Goal: Information Seeking & Learning: Learn about a topic

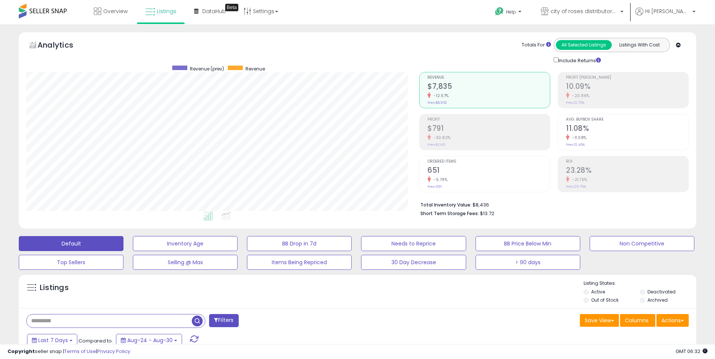
select select "**********"
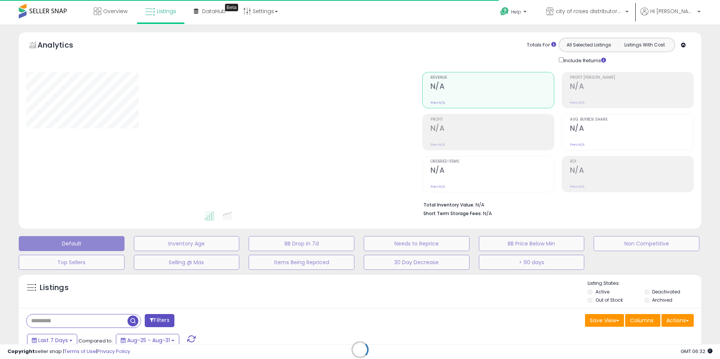
type input "**********"
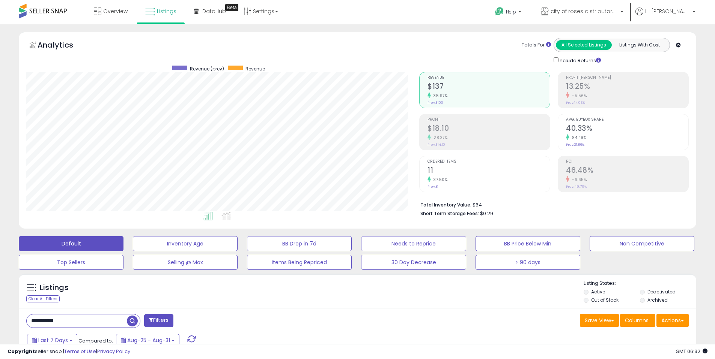
scroll to position [14, 0]
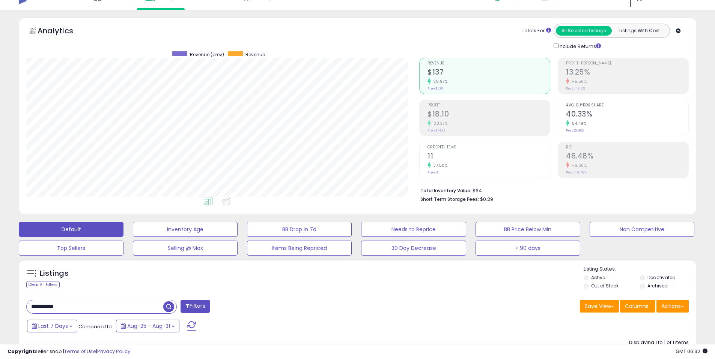
click at [99, 302] on input "**********" at bounding box center [95, 306] width 137 height 13
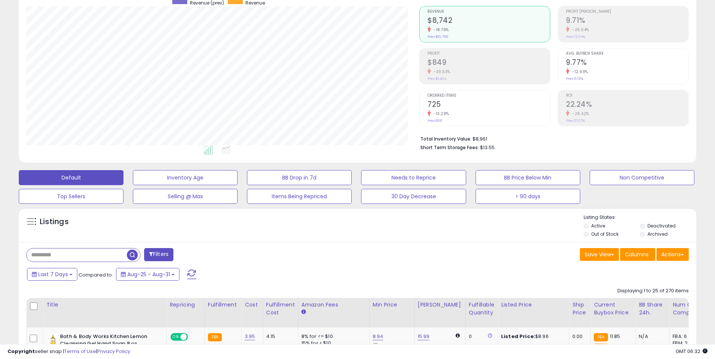
scroll to position [70, 0]
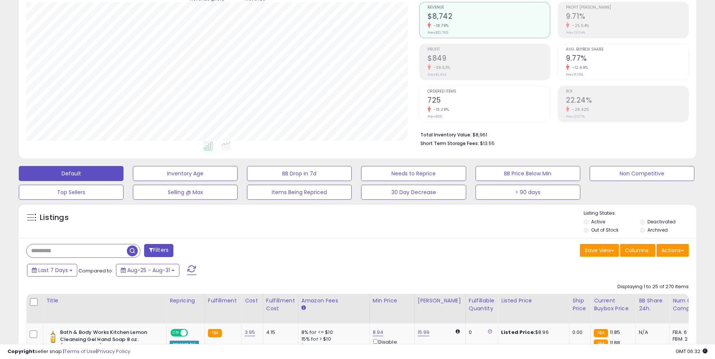
click at [417, 251] on div "Save View Save As New View Update Current View Columns Actions Import Export Vi…" at bounding box center [526, 251] width 337 height 15
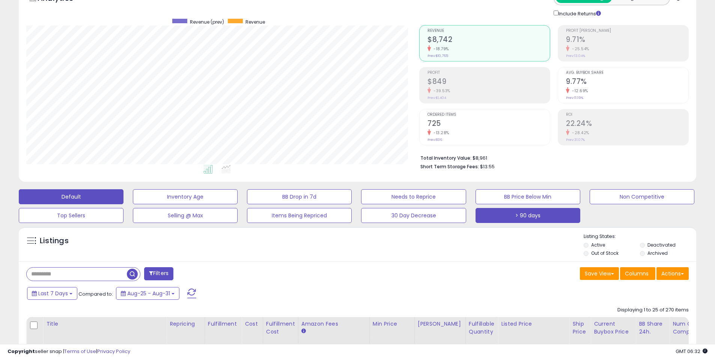
scroll to position [155, 0]
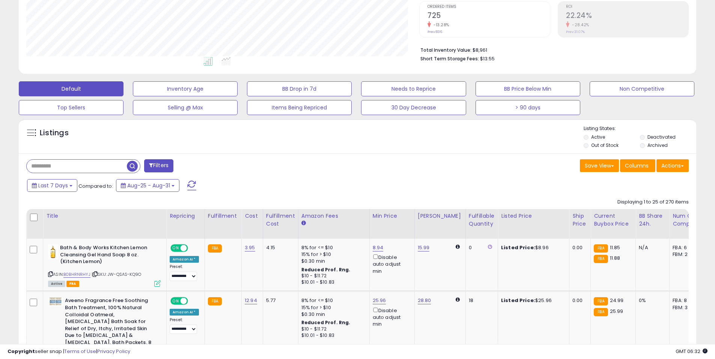
click at [490, 146] on div "Listings" at bounding box center [357, 138] width 677 height 26
click at [77, 163] on input "text" at bounding box center [77, 166] width 100 height 13
drag, startPoint x: 77, startPoint y: 163, endPoint x: 129, endPoint y: 164, distance: 52.2
click at [77, 163] on input "text" at bounding box center [109, 166] width 165 height 13
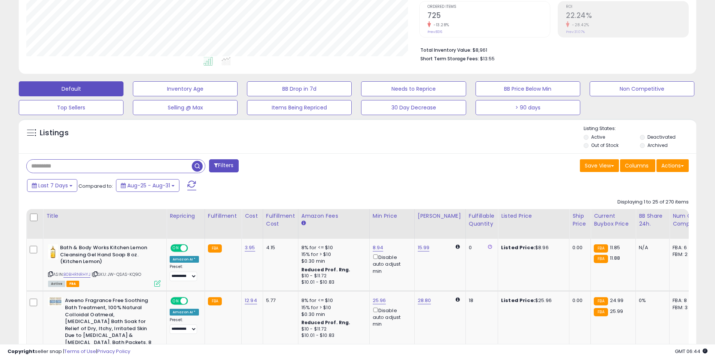
paste input "**********"
click at [194, 166] on span "button" at bounding box center [197, 166] width 11 height 11
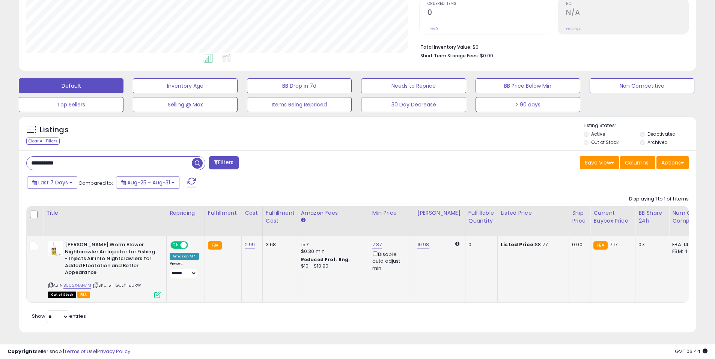
click at [177, 245] on span "ON" at bounding box center [175, 245] width 9 height 6
click at [138, 167] on input "**********" at bounding box center [109, 163] width 165 height 13
paste input "text"
click at [199, 162] on span "button" at bounding box center [197, 163] width 11 height 11
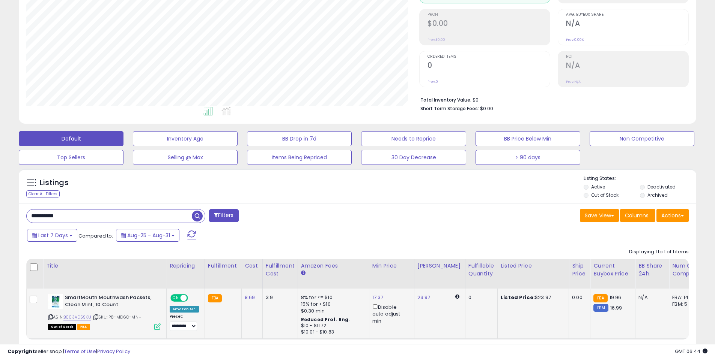
scroll to position [113, 0]
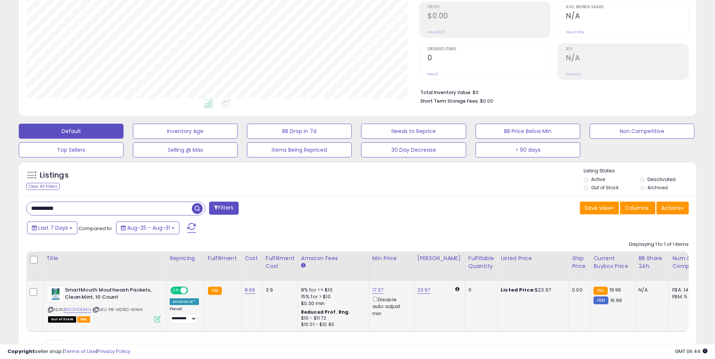
click at [178, 291] on span "ON" at bounding box center [175, 291] width 9 height 6
click at [185, 203] on input "**********" at bounding box center [109, 208] width 165 height 13
paste input "text"
click at [199, 207] on span "button" at bounding box center [197, 208] width 11 height 11
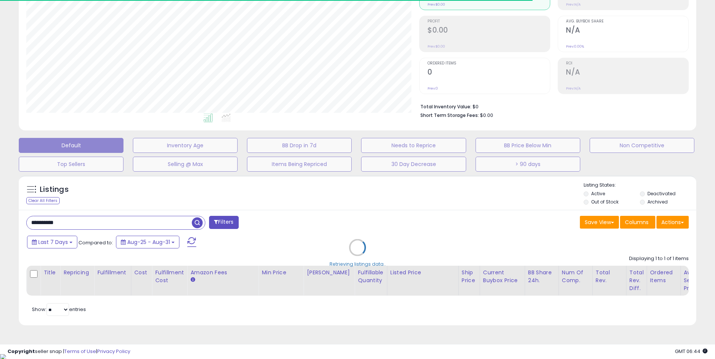
scroll to position [374989, 374750]
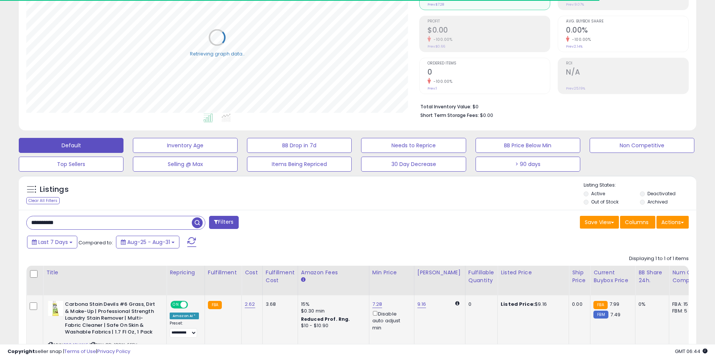
click at [182, 308] on div "ON OFF" at bounding box center [179, 305] width 18 height 8
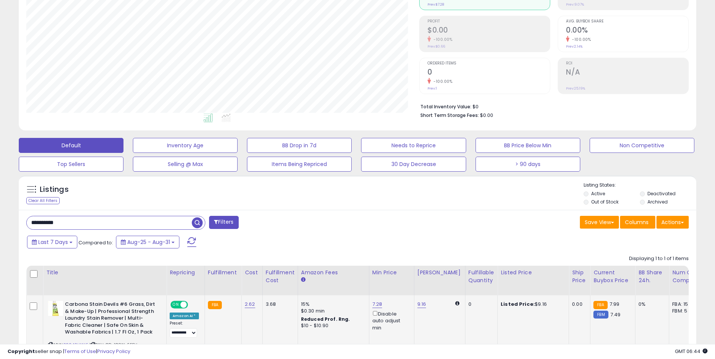
scroll to position [154, 393]
click at [183, 308] on span at bounding box center [183, 305] width 6 height 6
click at [117, 224] on input "**********" at bounding box center [109, 222] width 165 height 13
paste input "text"
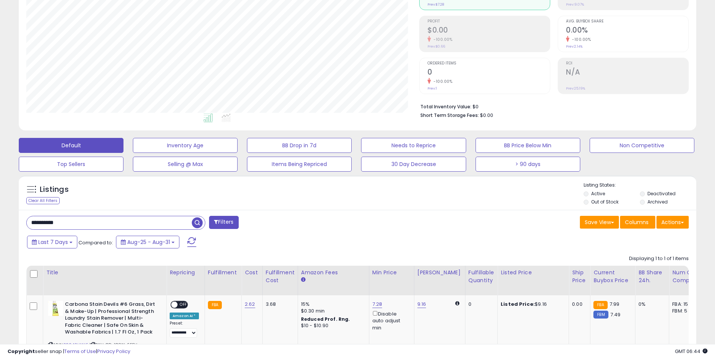
click at [198, 223] on span "button" at bounding box center [197, 223] width 11 height 11
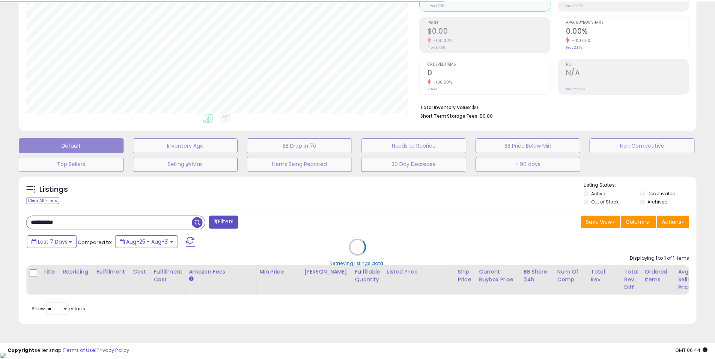
scroll to position [374989, 374750]
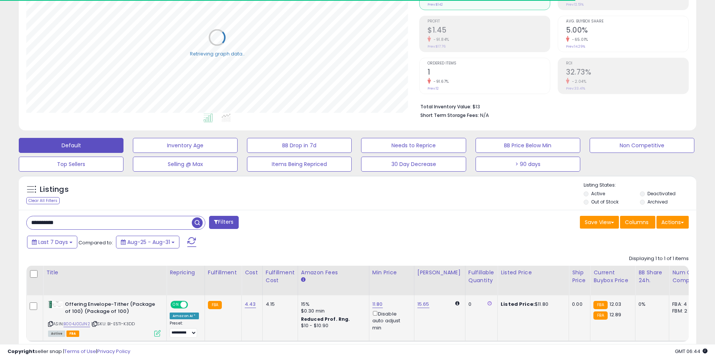
click at [180, 303] on span at bounding box center [183, 305] width 6 height 6
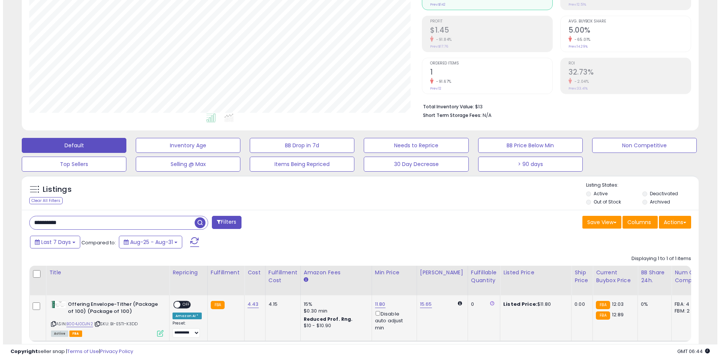
scroll to position [154, 393]
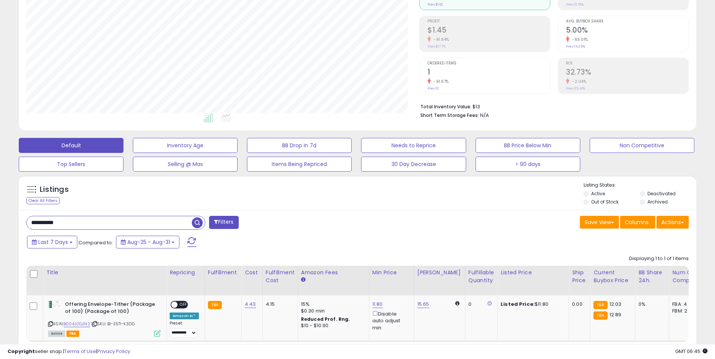
click at [135, 223] on input "**********" at bounding box center [109, 222] width 165 height 13
paste input "text"
click at [201, 226] on span "button" at bounding box center [197, 223] width 11 height 11
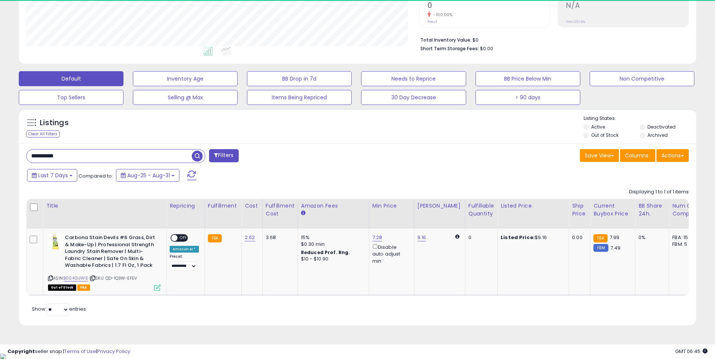
scroll to position [0, 0]
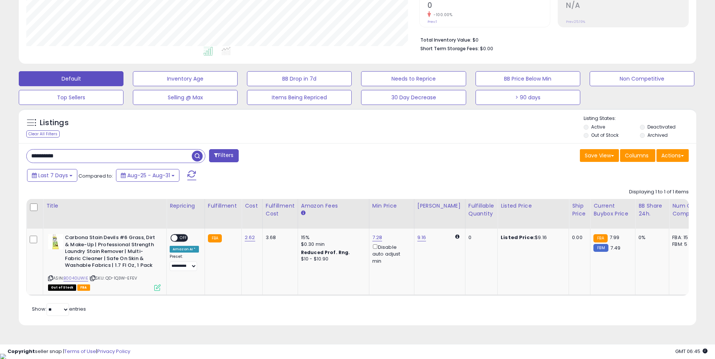
click at [108, 153] on input "**********" at bounding box center [109, 156] width 165 height 13
paste input "text"
click at [197, 158] on span "button" at bounding box center [197, 156] width 11 height 11
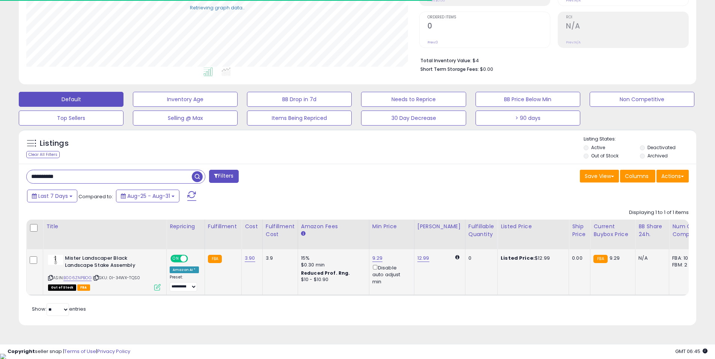
click at [183, 261] on span at bounding box center [183, 259] width 6 height 6
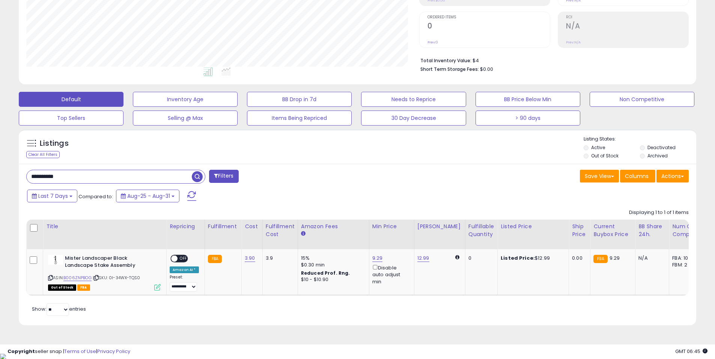
click at [115, 177] on input "**********" at bounding box center [109, 176] width 165 height 13
paste input "text"
click at [197, 177] on span "button" at bounding box center [197, 176] width 11 height 11
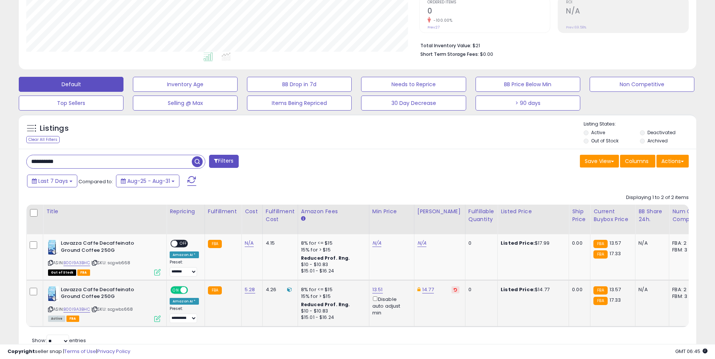
click at [181, 291] on span at bounding box center [183, 290] width 6 height 6
click at [132, 159] on input "**********" at bounding box center [109, 161] width 165 height 13
paste input "text"
click at [196, 159] on span "button" at bounding box center [197, 161] width 11 height 11
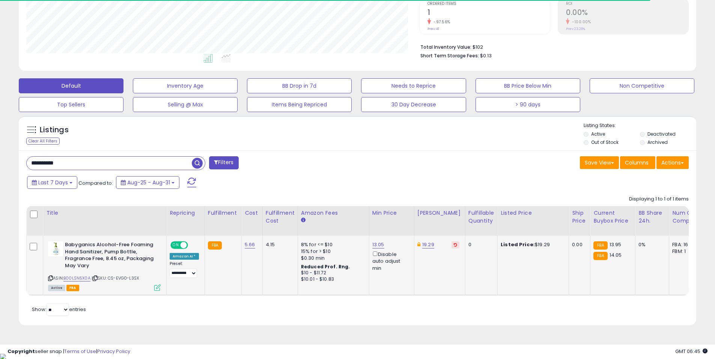
click at [182, 247] on span at bounding box center [183, 245] width 6 height 6
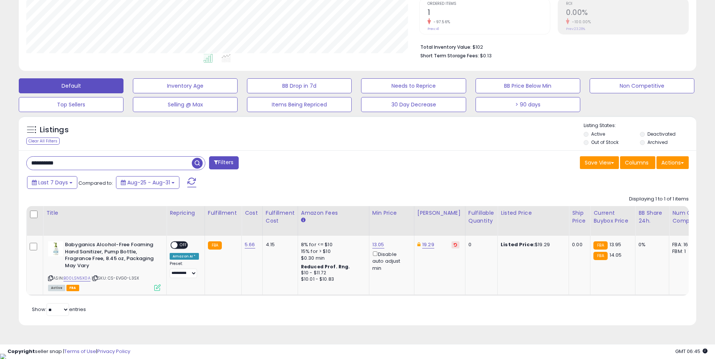
click at [134, 164] on input "**********" at bounding box center [109, 163] width 165 height 13
paste input "text"
click at [201, 165] on span "button" at bounding box center [197, 163] width 11 height 11
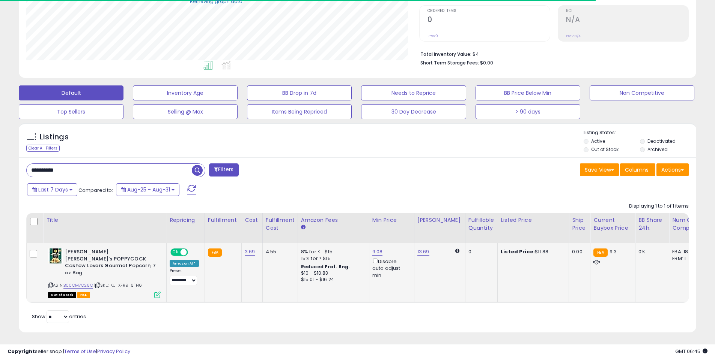
click at [184, 249] on span at bounding box center [183, 252] width 6 height 6
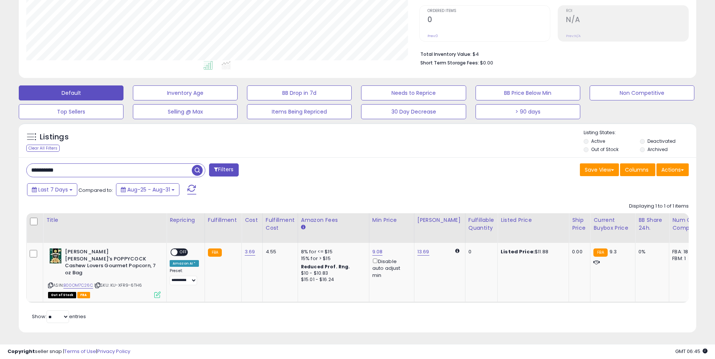
click at [140, 165] on input "**********" at bounding box center [109, 170] width 165 height 13
paste input "text"
click at [195, 170] on span "button" at bounding box center [197, 170] width 11 height 11
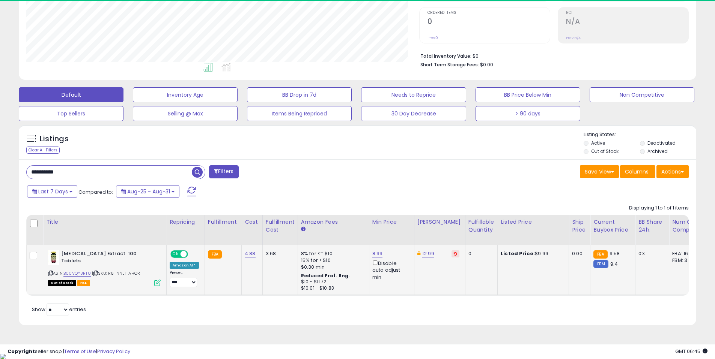
click at [179, 252] on span "ON" at bounding box center [175, 254] width 9 height 6
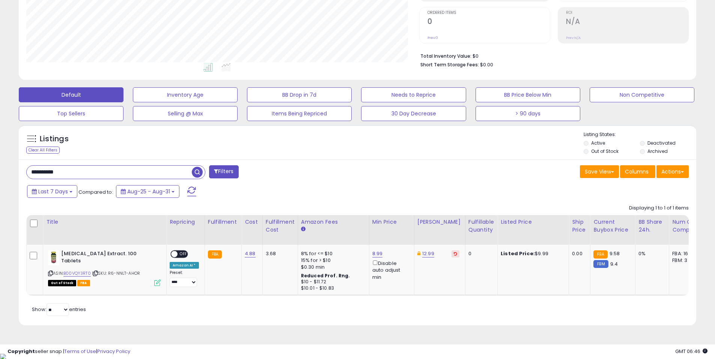
click at [151, 166] on input "**********" at bounding box center [109, 172] width 165 height 13
paste input "text"
click at [194, 171] on span "button" at bounding box center [197, 172] width 11 height 11
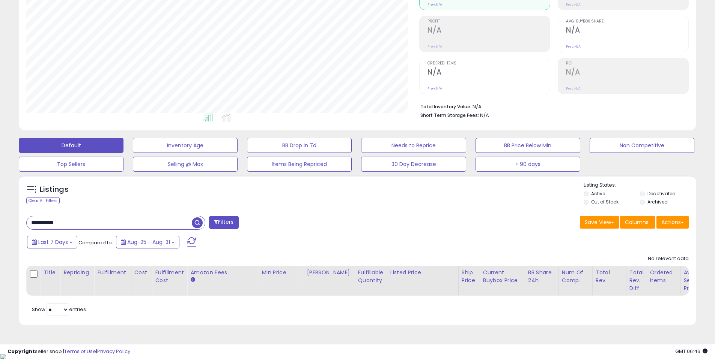
click at [137, 223] on input "**********" at bounding box center [109, 222] width 165 height 13
paste input "text"
click at [194, 225] on span "button" at bounding box center [197, 223] width 11 height 11
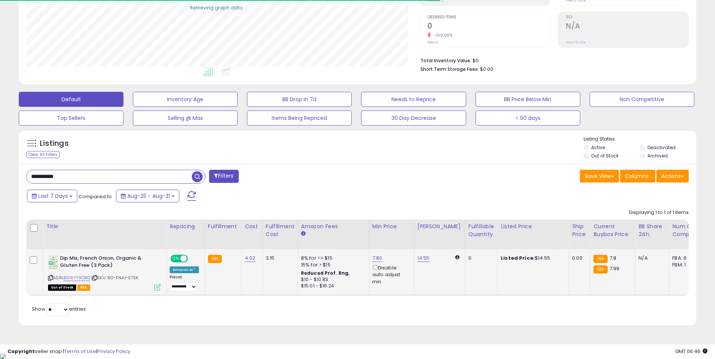
click at [179, 257] on span "ON" at bounding box center [175, 259] width 9 height 6
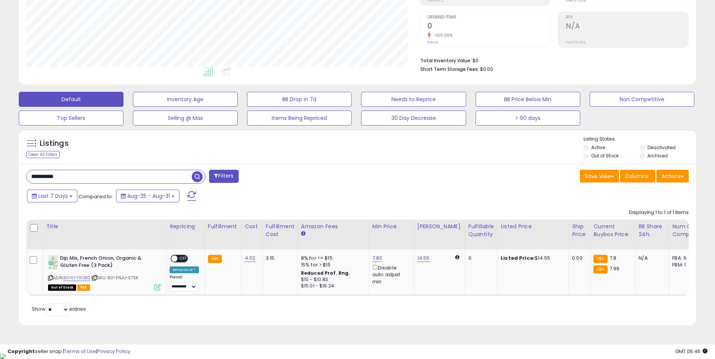
click at [138, 169] on div "**********" at bounding box center [357, 245] width 677 height 162
click at [139, 171] on input "**********" at bounding box center [109, 176] width 165 height 13
click at [158, 172] on input "**********" at bounding box center [109, 176] width 165 height 13
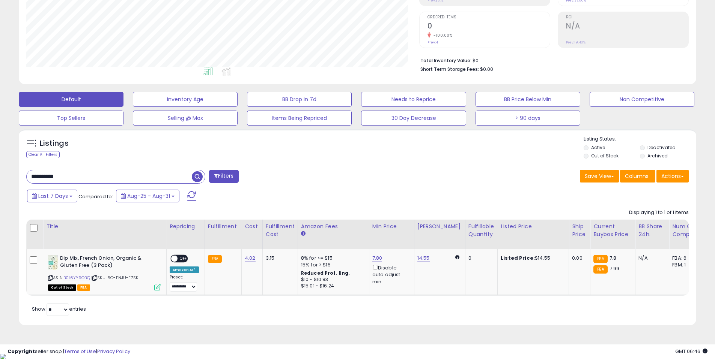
paste input "text"
click at [194, 177] on span "button" at bounding box center [197, 176] width 11 height 11
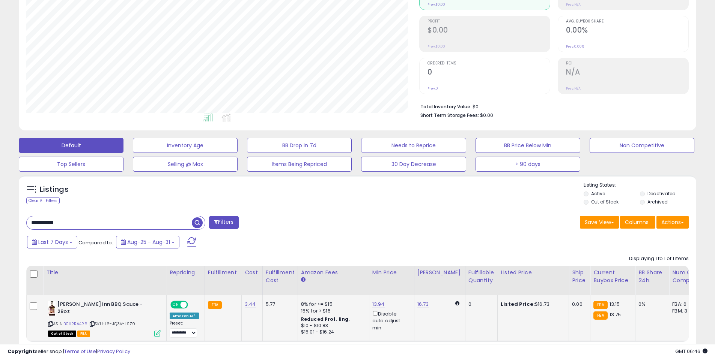
click at [173, 303] on span "ON" at bounding box center [175, 305] width 9 height 6
click at [123, 228] on input "**********" at bounding box center [109, 222] width 165 height 13
paste input "text"
click at [198, 223] on span "button" at bounding box center [197, 223] width 11 height 11
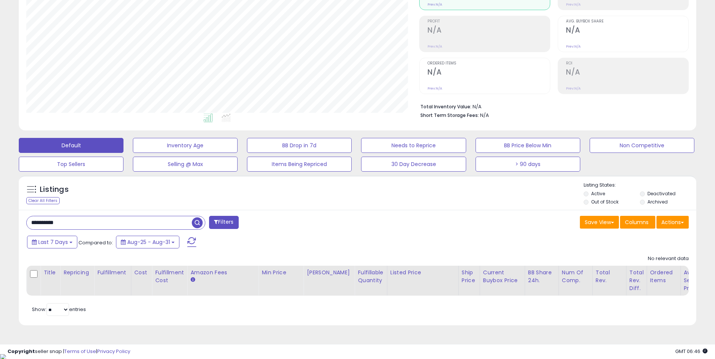
click at [158, 222] on input "**********" at bounding box center [109, 222] width 165 height 13
click at [198, 225] on span "button" at bounding box center [197, 223] width 11 height 11
click at [168, 219] on input "**********" at bounding box center [109, 222] width 165 height 13
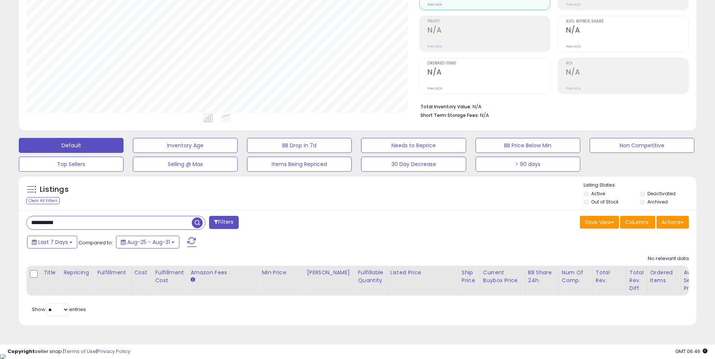
paste input "text"
click at [198, 225] on span "button" at bounding box center [197, 223] width 11 height 11
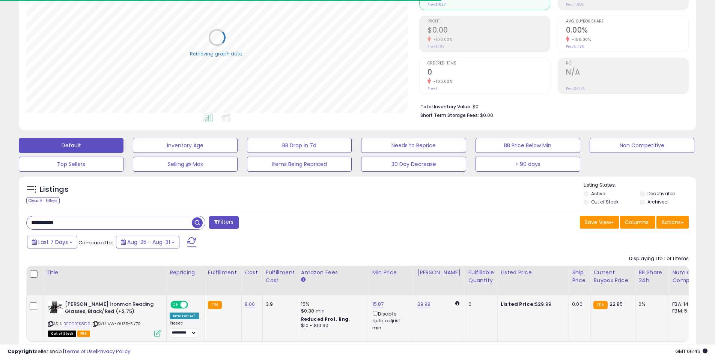
click at [174, 309] on div "**********" at bounding box center [184, 319] width 29 height 37
click at [177, 305] on span "ON" at bounding box center [175, 305] width 9 height 6
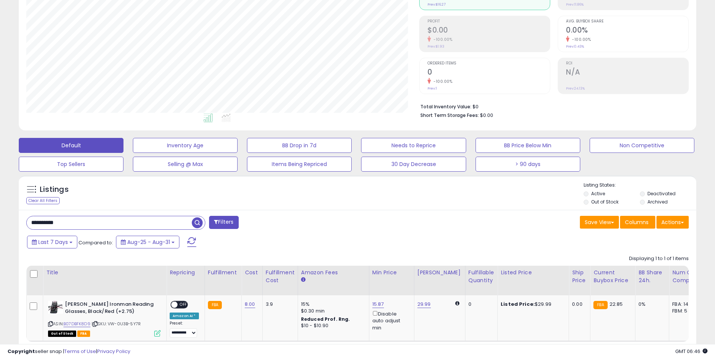
click at [154, 222] on input "**********" at bounding box center [109, 222] width 165 height 13
paste input "text"
click at [189, 226] on input "**********" at bounding box center [109, 222] width 165 height 13
click at [192, 224] on span "button" at bounding box center [197, 223] width 11 height 11
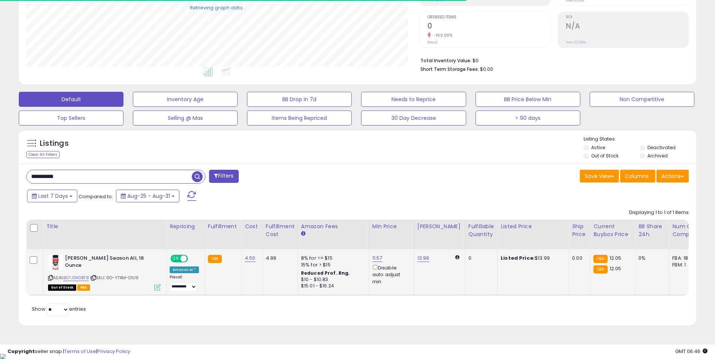
click at [177, 258] on span "ON" at bounding box center [175, 259] width 9 height 6
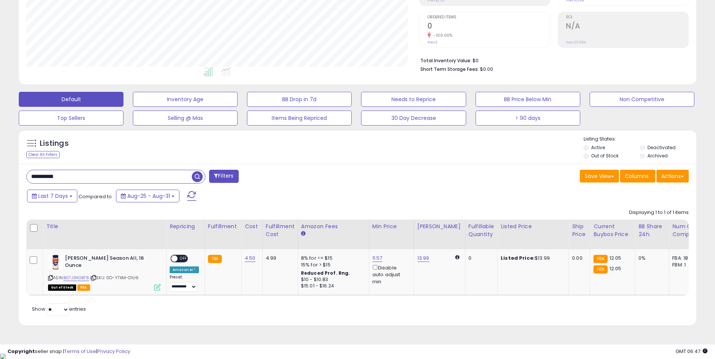
click at [141, 178] on input "**********" at bounding box center [109, 176] width 165 height 13
paste input "text"
click at [197, 176] on span "button" at bounding box center [197, 176] width 11 height 11
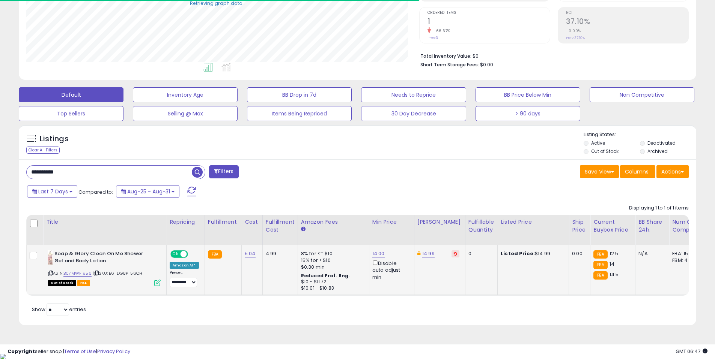
click at [180, 258] on div "ON OFF" at bounding box center [179, 255] width 18 height 8
click at [181, 255] on span at bounding box center [183, 254] width 6 height 6
click at [170, 171] on input "**********" at bounding box center [109, 172] width 165 height 13
paste input "text"
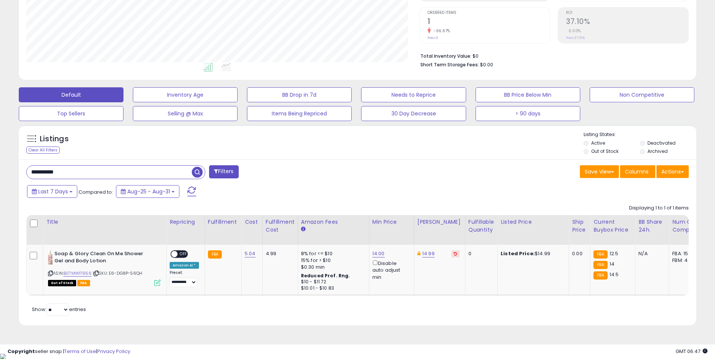
click at [200, 174] on span "button" at bounding box center [197, 172] width 11 height 11
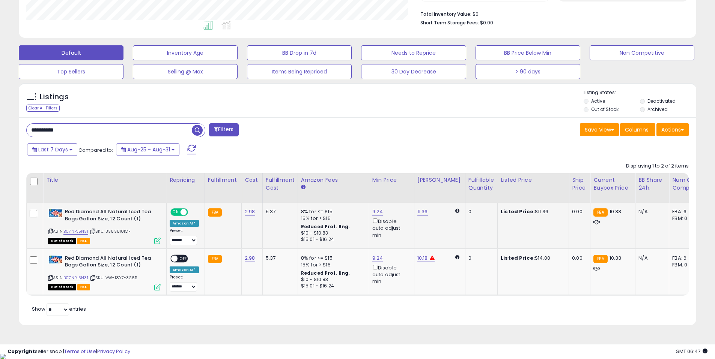
click at [176, 215] on span "ON" at bounding box center [175, 212] width 9 height 6
click at [178, 135] on input "**********" at bounding box center [109, 130] width 165 height 13
paste input "text"
click at [194, 130] on span "button" at bounding box center [197, 130] width 11 height 11
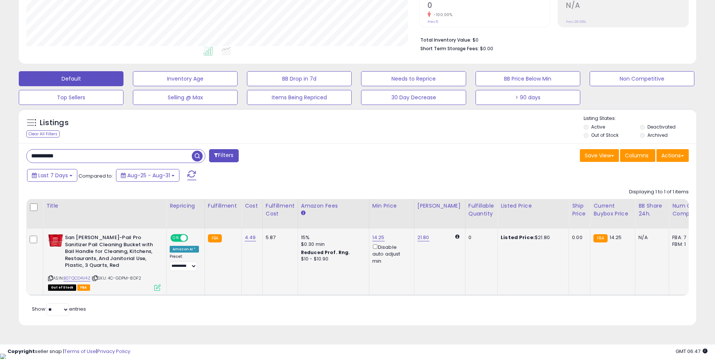
click at [181, 241] on div "ON OFF" at bounding box center [180, 238] width 18 height 6
click at [183, 240] on span at bounding box center [183, 238] width 6 height 6
click at [114, 161] on input "**********" at bounding box center [109, 156] width 165 height 13
paste input "text"
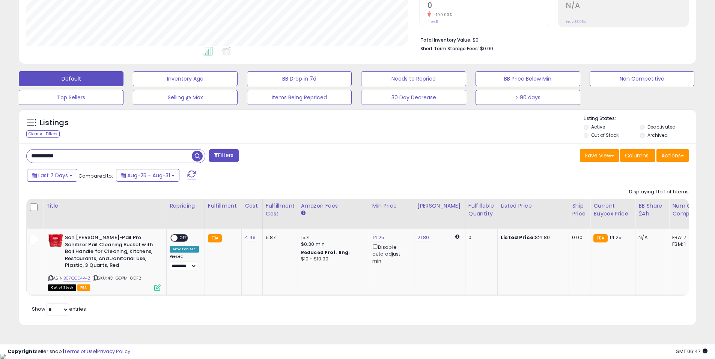
click at [201, 158] on span "button" at bounding box center [197, 156] width 11 height 11
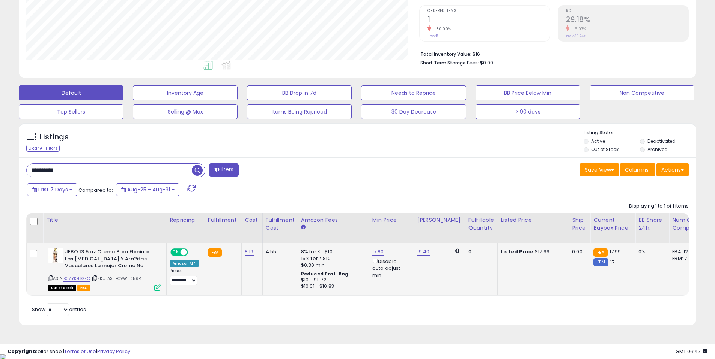
click at [179, 253] on span "ON" at bounding box center [175, 252] width 9 height 6
click at [176, 161] on div "**********" at bounding box center [357, 242] width 677 height 168
click at [174, 167] on input "**********" at bounding box center [109, 170] width 165 height 13
paste input "text"
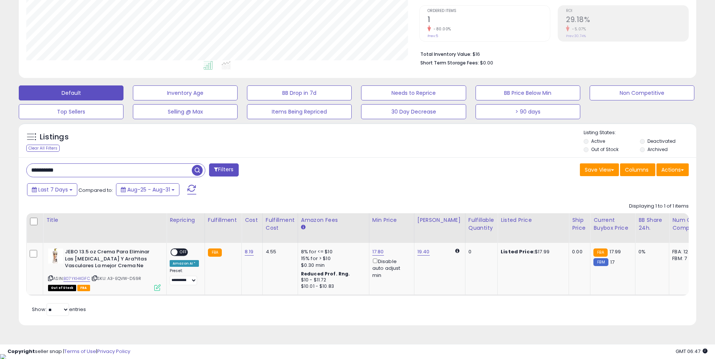
click at [193, 168] on span "button" at bounding box center [197, 170] width 11 height 11
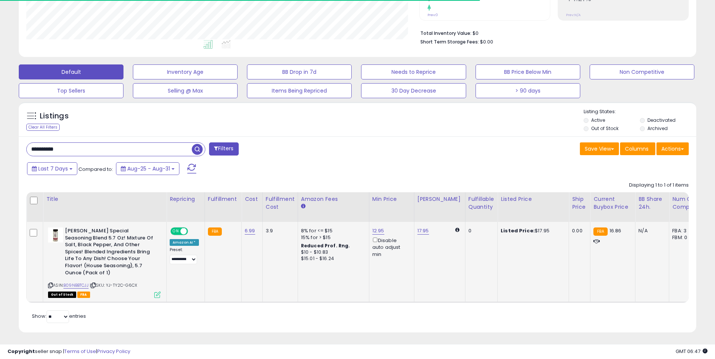
click at [187, 234] on div "**********" at bounding box center [184, 246] width 29 height 37
click at [174, 233] on span "ON" at bounding box center [175, 231] width 9 height 6
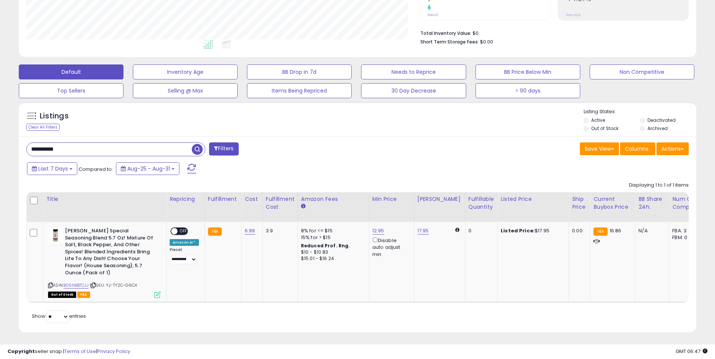
click at [140, 145] on input "**********" at bounding box center [109, 149] width 165 height 13
paste input "text"
click at [198, 146] on span "button" at bounding box center [197, 149] width 11 height 11
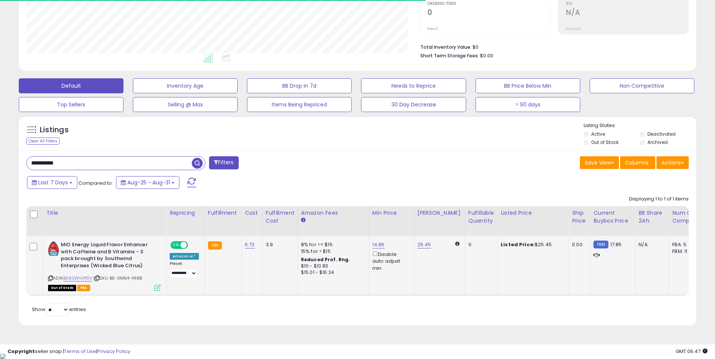
click at [181, 242] on div "ON OFF" at bounding box center [180, 245] width 18 height 6
click at [182, 248] on span at bounding box center [183, 245] width 6 height 6
click at [135, 164] on input "**********" at bounding box center [109, 163] width 165 height 13
paste input "text"
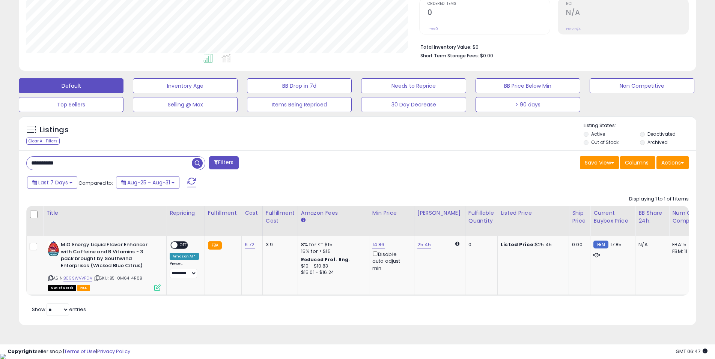
type input "**********"
click at [198, 165] on span "button" at bounding box center [197, 163] width 11 height 11
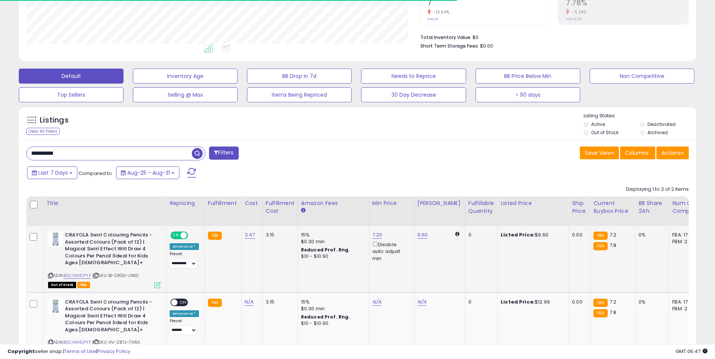
click at [176, 237] on span "ON" at bounding box center [175, 236] width 9 height 6
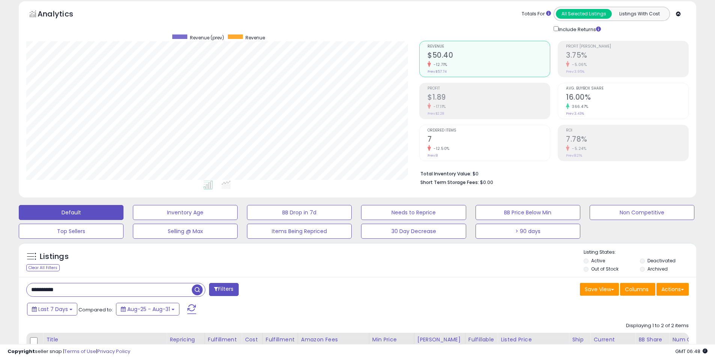
click at [105, 294] on input "**********" at bounding box center [109, 290] width 165 height 13
click at [219, 289] on button "Filters" at bounding box center [223, 289] width 29 height 13
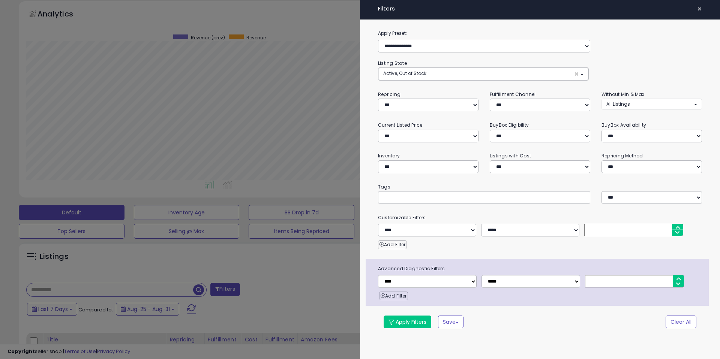
click at [296, 282] on div at bounding box center [360, 179] width 720 height 359
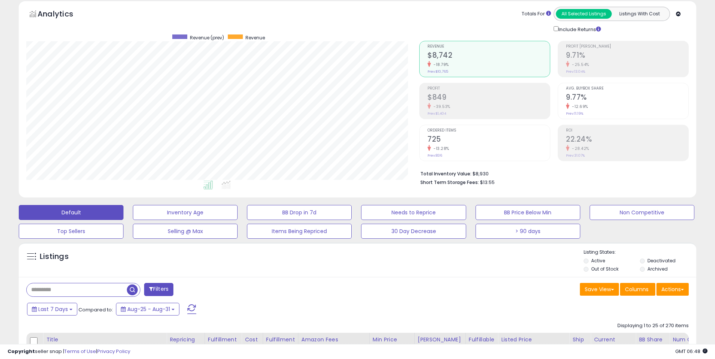
click at [588, 261] on li "Active" at bounding box center [610, 262] width 55 height 8
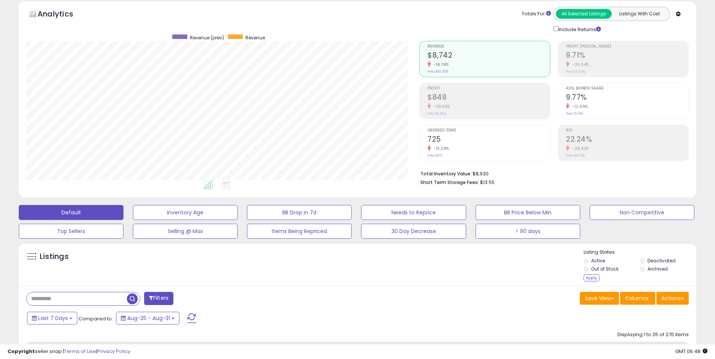
click at [449, 277] on div "Listings" at bounding box center [357, 266] width 677 height 35
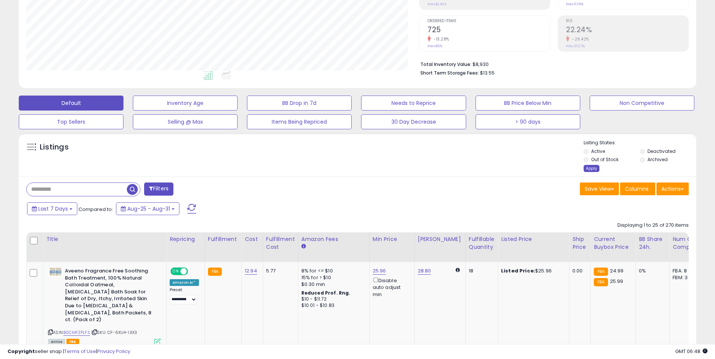
click at [596, 169] on div "Apply" at bounding box center [591, 168] width 16 height 7
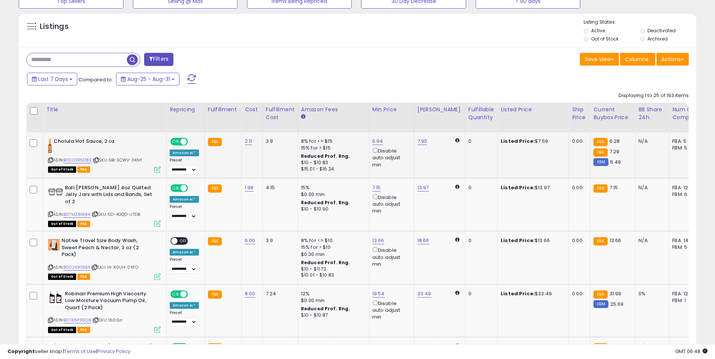
click at [179, 142] on span "ON" at bounding box center [175, 142] width 9 height 6
click at [177, 188] on span "ON" at bounding box center [175, 188] width 9 height 6
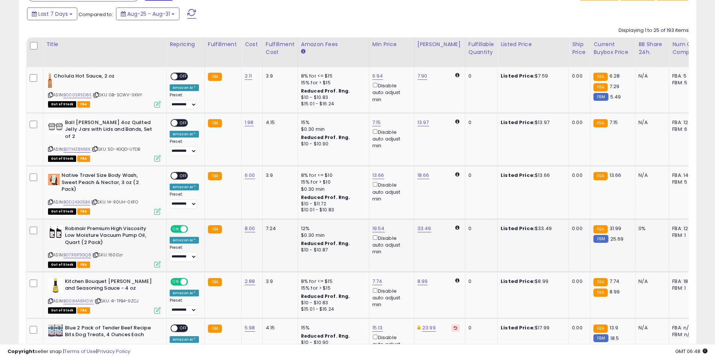
click at [177, 225] on div "ON OFF" at bounding box center [179, 229] width 18 height 8
click at [181, 226] on span at bounding box center [183, 229] width 6 height 6
click at [179, 278] on div "ON OFF" at bounding box center [179, 282] width 18 height 8
click at [184, 279] on span at bounding box center [183, 282] width 6 height 6
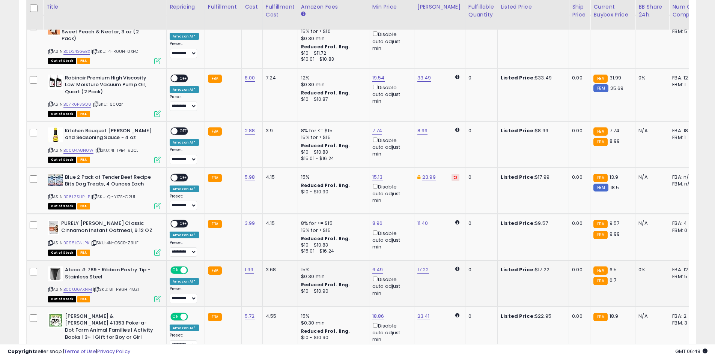
click at [185, 267] on span at bounding box center [183, 270] width 6 height 6
click at [185, 314] on span at bounding box center [183, 317] width 6 height 6
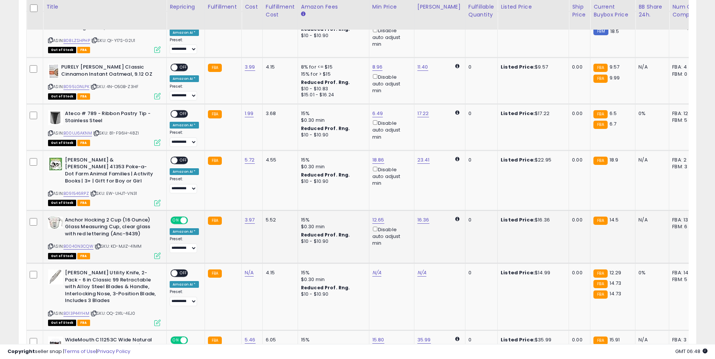
click at [183, 217] on span at bounding box center [183, 220] width 6 height 6
click at [181, 337] on span at bounding box center [183, 340] width 6 height 6
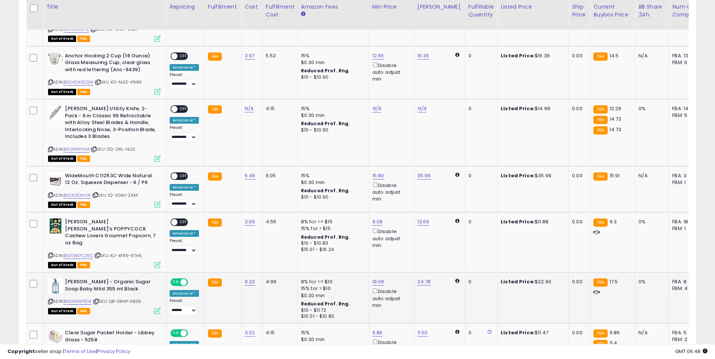
click at [180, 279] on span at bounding box center [183, 282] width 6 height 6
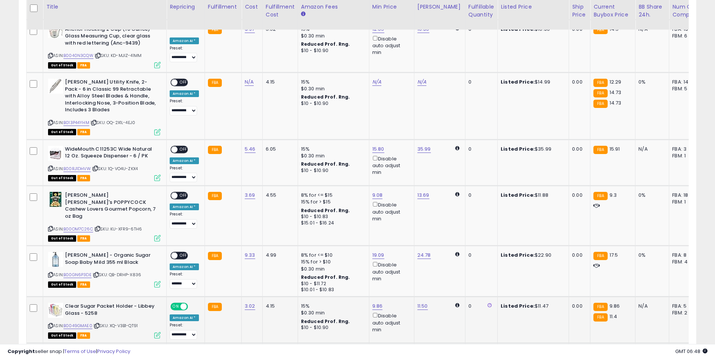
click at [182, 304] on span at bounding box center [183, 307] width 6 height 6
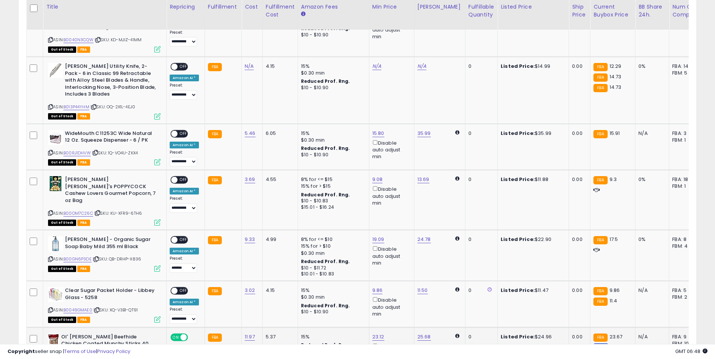
click at [184, 335] on span at bounding box center [183, 338] width 6 height 6
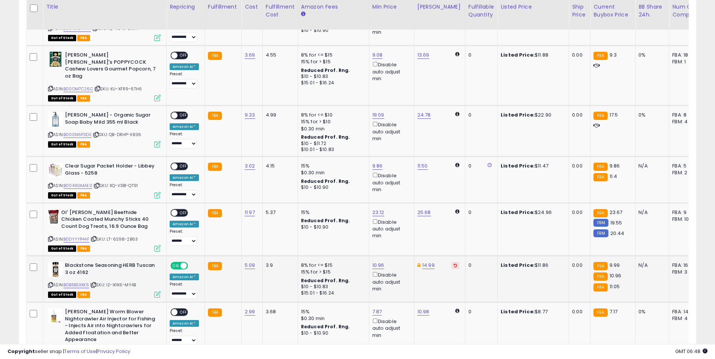
click at [185, 263] on span at bounding box center [183, 266] width 6 height 6
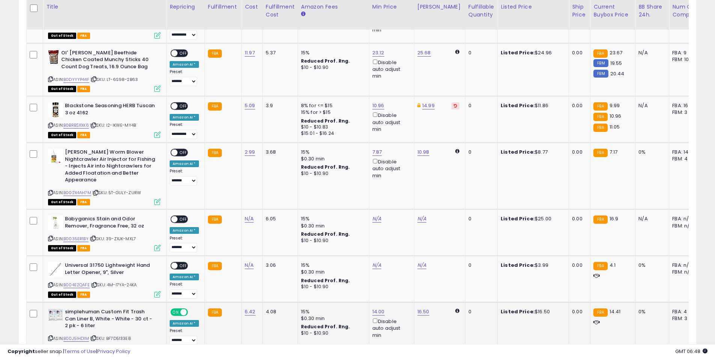
click at [181, 309] on span at bounding box center [183, 312] width 6 height 6
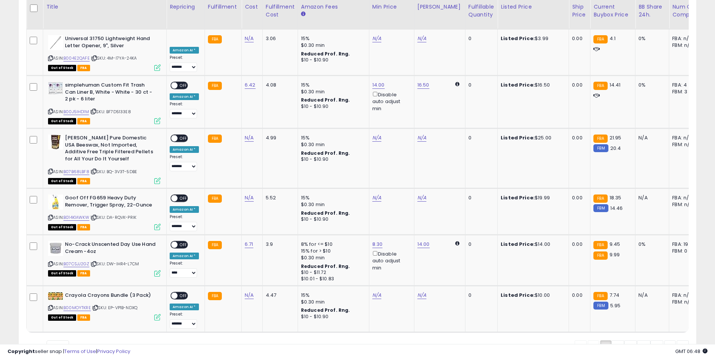
drag, startPoint x: 616, startPoint y: 326, endPoint x: 400, endPoint y: 288, distance: 218.9
click at [616, 341] on link "2" at bounding box center [617, 347] width 13 height 13
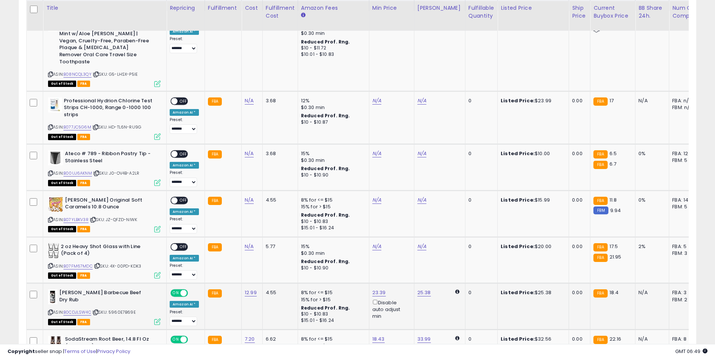
scroll to position [384, 0]
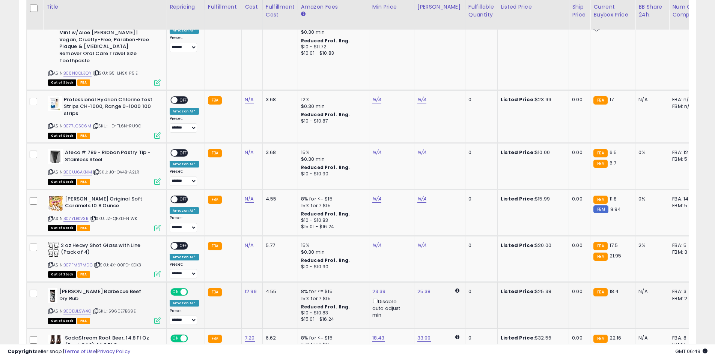
click at [183, 289] on span at bounding box center [183, 292] width 6 height 6
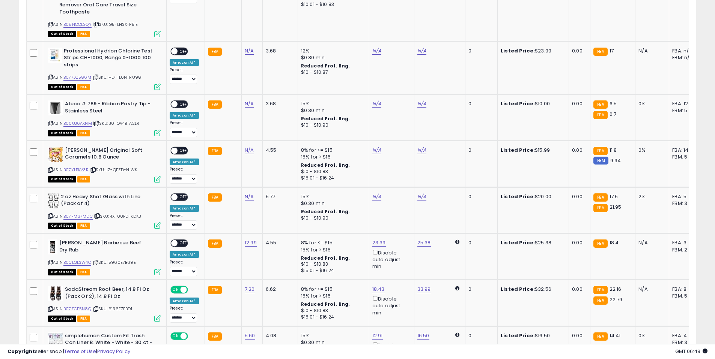
scroll to position [548, 0]
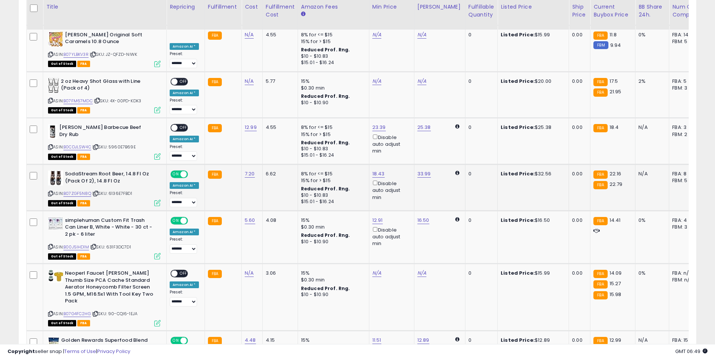
click at [182, 171] on span at bounding box center [183, 174] width 6 height 6
click at [182, 218] on span at bounding box center [183, 221] width 6 height 6
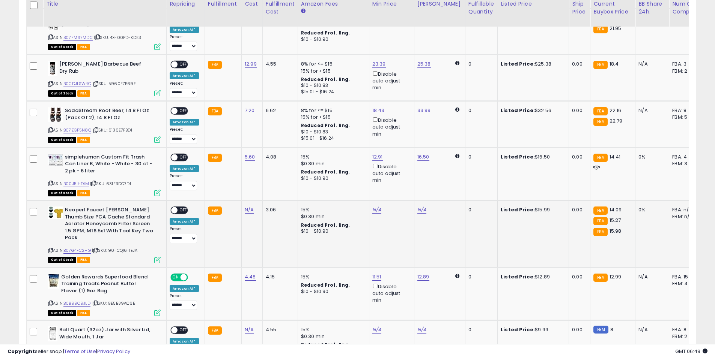
scroll to position [619, 0]
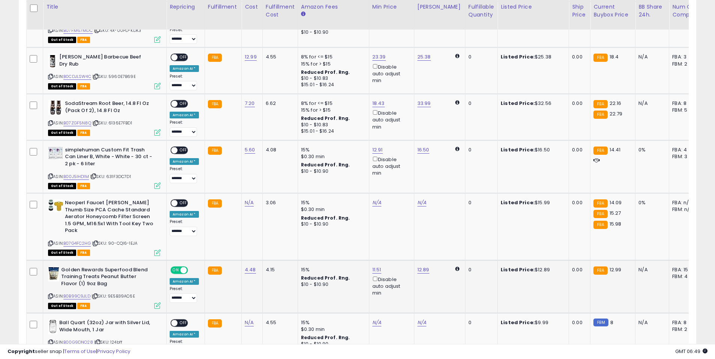
click at [186, 267] on span at bounding box center [183, 270] width 6 height 6
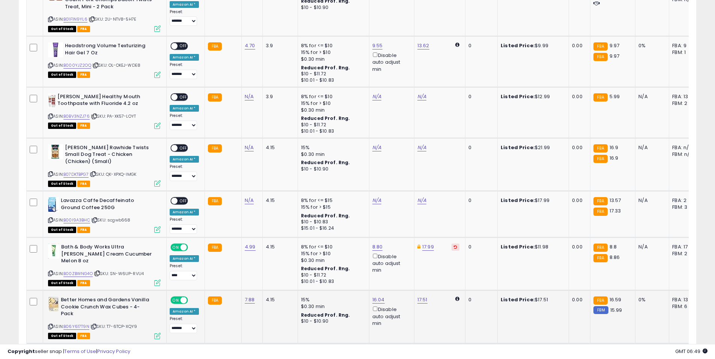
scroll to position [1063, 0]
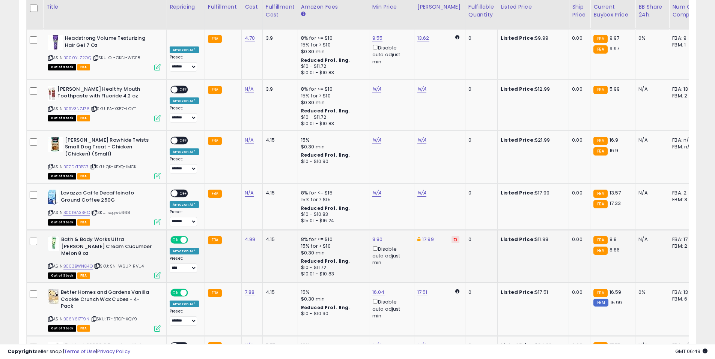
click at [183, 237] on span at bounding box center [183, 240] width 6 height 6
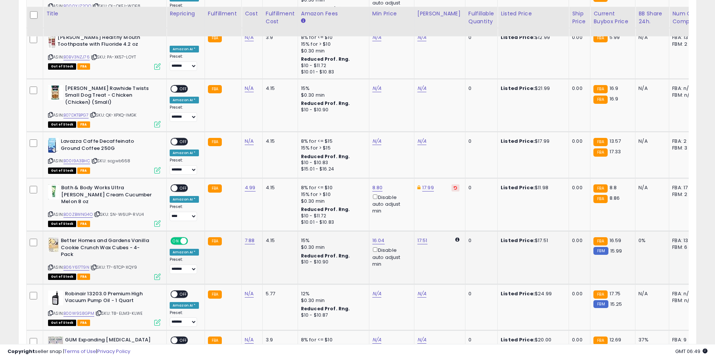
scroll to position [1122, 0]
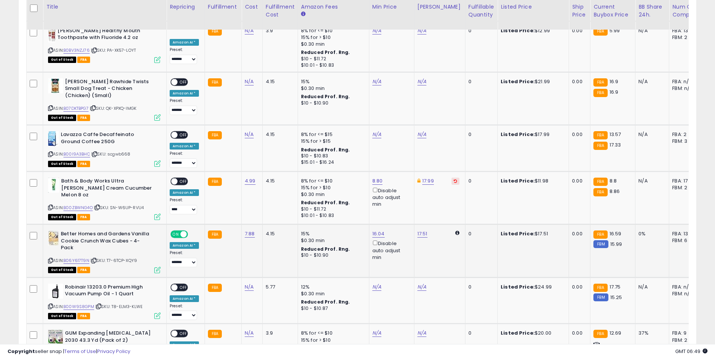
click at [178, 231] on span "ON" at bounding box center [175, 234] width 9 height 6
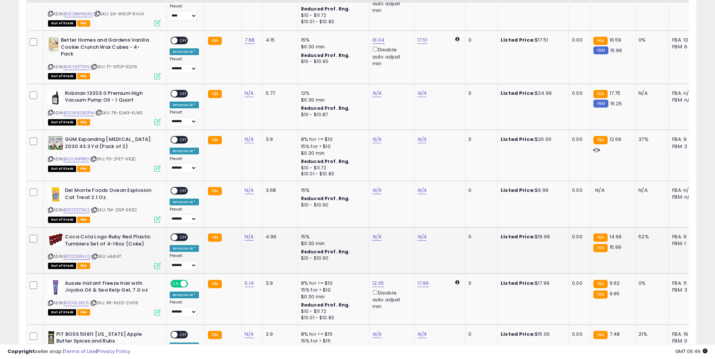
scroll to position [1363, 0]
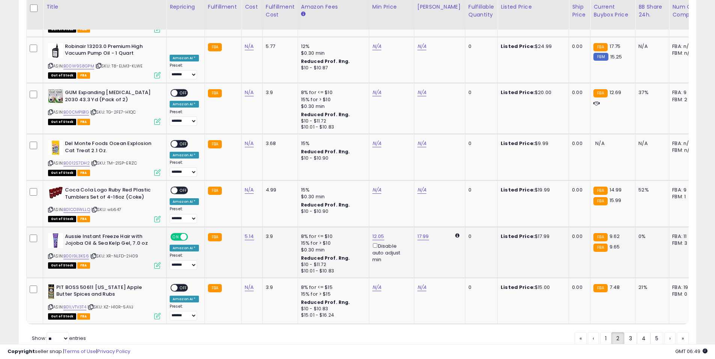
click at [180, 234] on span at bounding box center [183, 237] width 6 height 6
click at [625, 332] on link "3" at bounding box center [630, 338] width 13 height 13
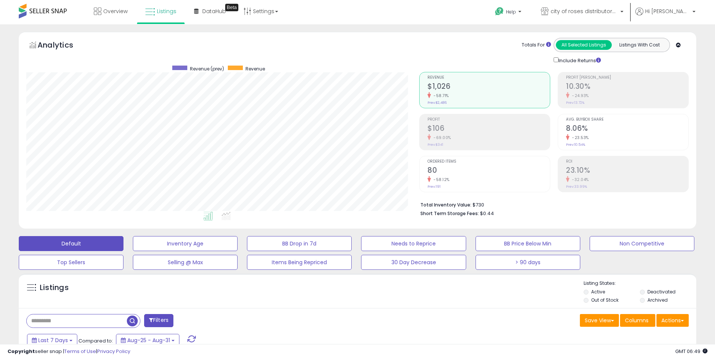
scroll to position [258, 0]
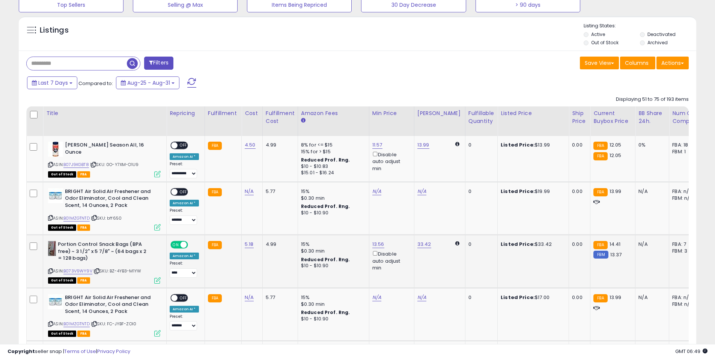
click at [179, 246] on span "ON" at bounding box center [175, 245] width 9 height 6
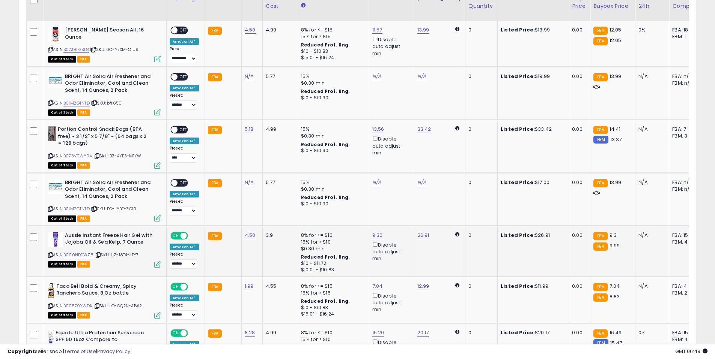
scroll to position [387, 0]
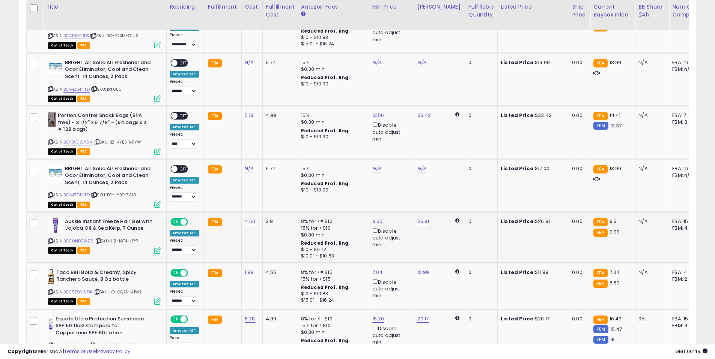
click at [181, 226] on div "ON OFF" at bounding box center [179, 222] width 18 height 8
click at [181, 222] on span at bounding box center [183, 222] width 6 height 6
click at [179, 274] on span "ON" at bounding box center [175, 273] width 9 height 6
click at [182, 319] on span at bounding box center [183, 319] width 6 height 6
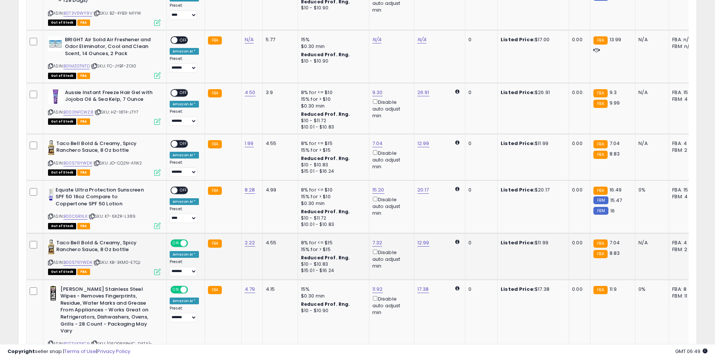
scroll to position [518, 0]
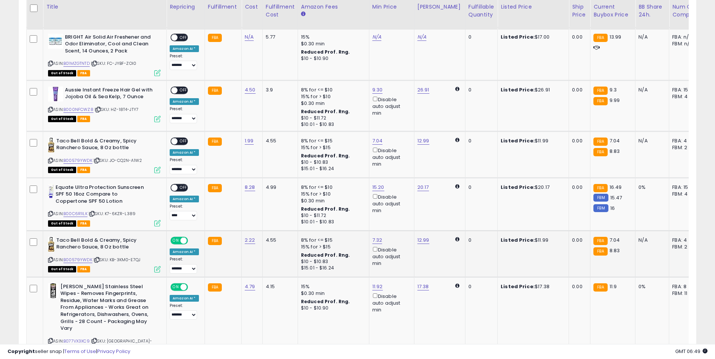
click at [185, 243] on span at bounding box center [183, 240] width 6 height 6
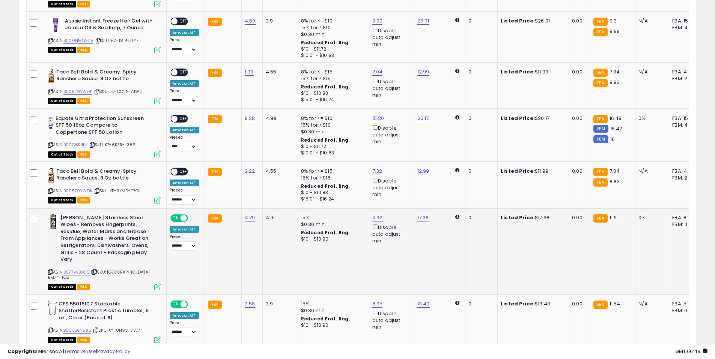
scroll to position [589, 0]
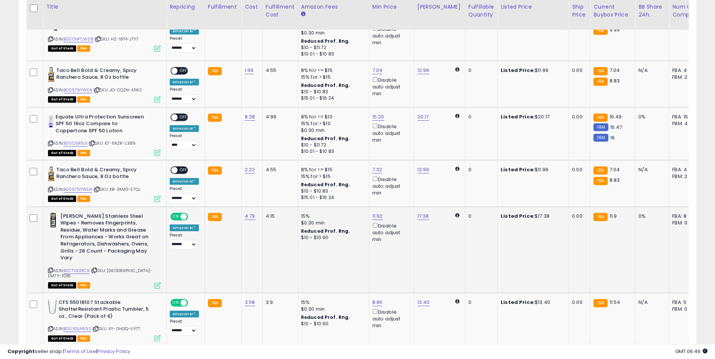
click at [179, 215] on span "ON" at bounding box center [175, 216] width 9 height 6
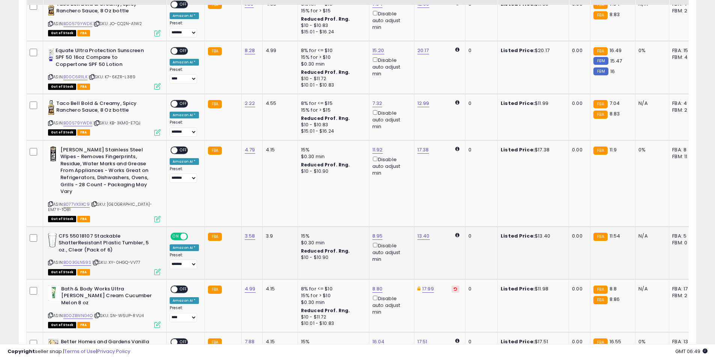
scroll to position [657, 0]
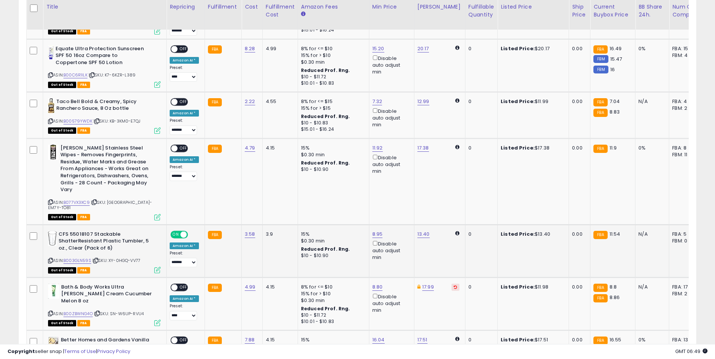
click at [184, 231] on span at bounding box center [183, 234] width 6 height 6
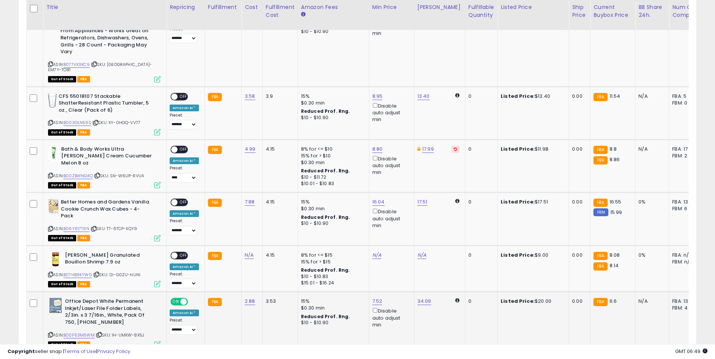
scroll to position [796, 0]
click at [184, 299] on span at bounding box center [183, 302] width 6 height 6
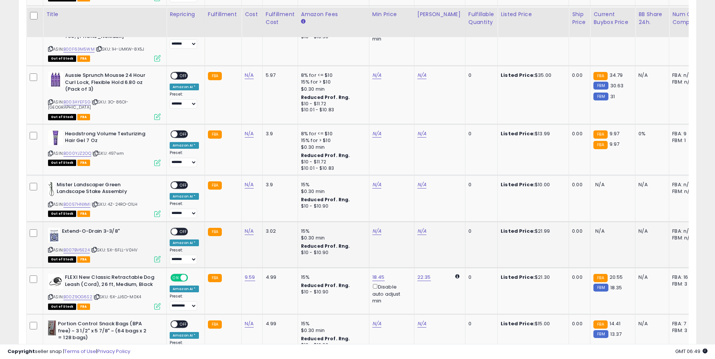
scroll to position [1089, 0]
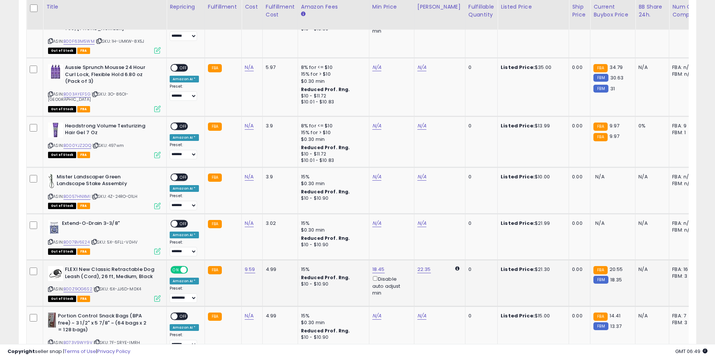
click at [182, 267] on span at bounding box center [183, 270] width 6 height 6
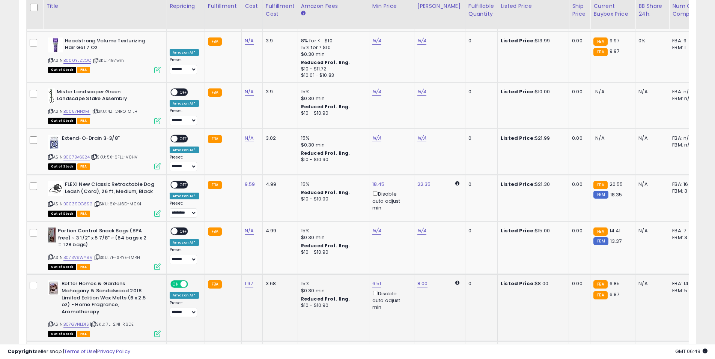
scroll to position [1188, 0]
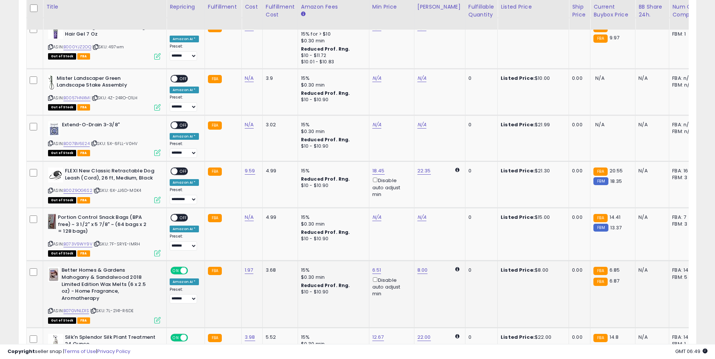
click at [182, 268] on span at bounding box center [183, 271] width 6 height 6
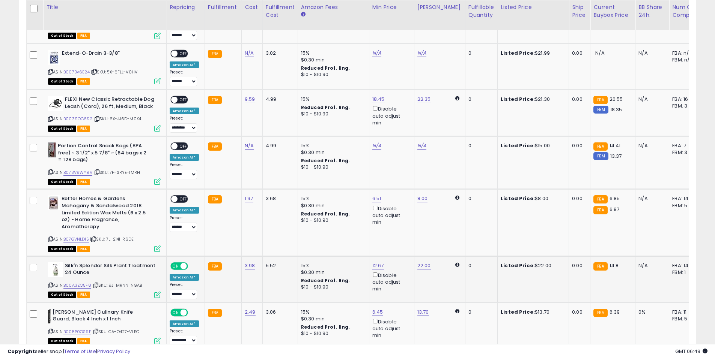
scroll to position [1260, 0]
click at [180, 263] on span at bounding box center [183, 266] width 6 height 6
click at [177, 309] on span "ON" at bounding box center [175, 312] width 9 height 6
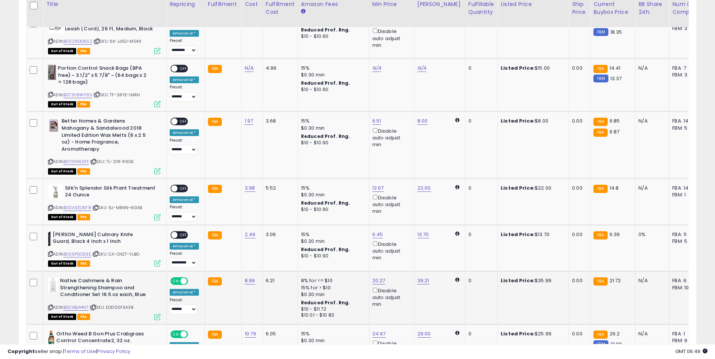
scroll to position [1349, 0]
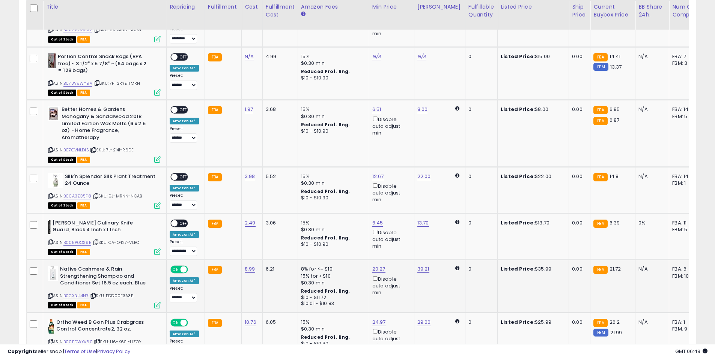
click at [177, 267] on span "ON" at bounding box center [175, 270] width 9 height 6
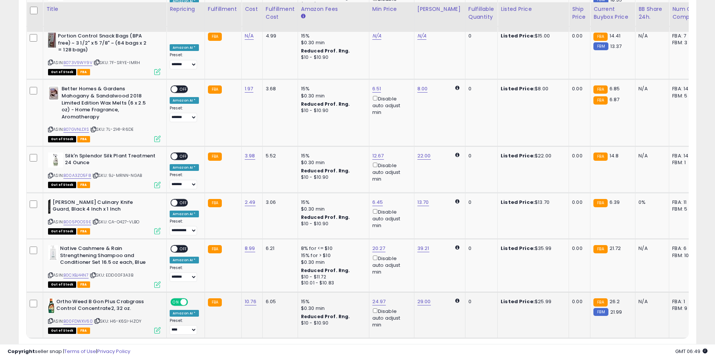
scroll to position [1378, 0]
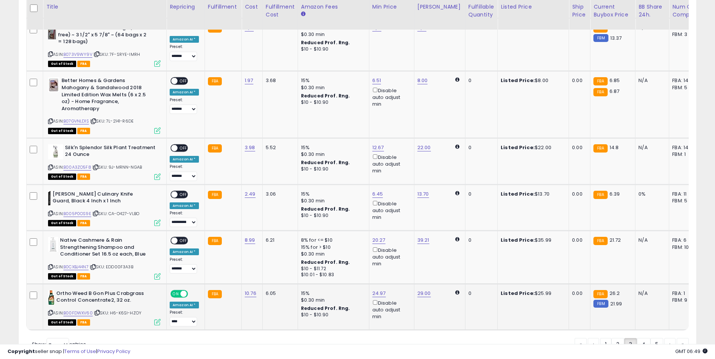
click at [184, 291] on span at bounding box center [183, 294] width 6 height 6
drag, startPoint x: 641, startPoint y: 332, endPoint x: 393, endPoint y: 267, distance: 256.5
click at [641, 338] on link "4" at bounding box center [644, 344] width 14 height 13
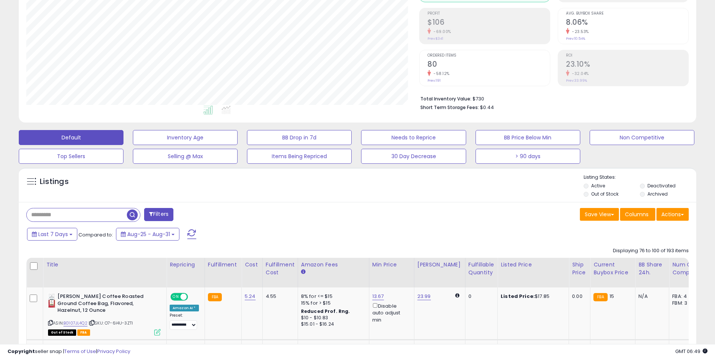
scroll to position [264, 0]
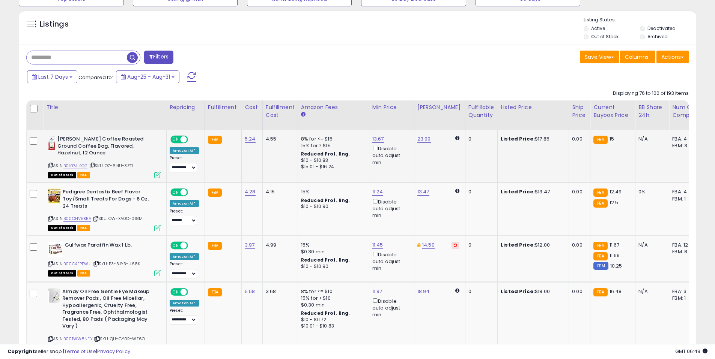
click at [183, 141] on span at bounding box center [183, 140] width 6 height 6
click at [180, 194] on span at bounding box center [183, 192] width 6 height 6
click at [183, 244] on span at bounding box center [183, 245] width 6 height 6
click at [181, 292] on span at bounding box center [183, 292] width 6 height 6
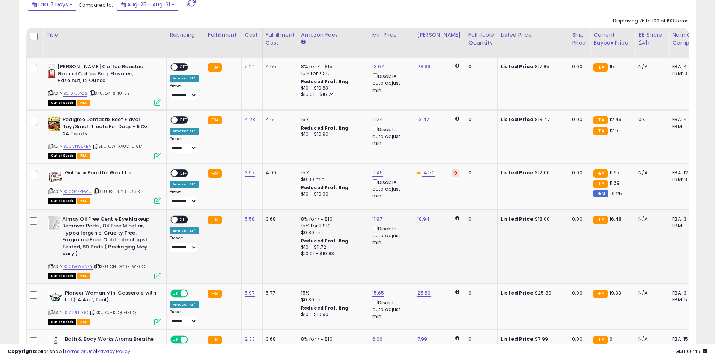
scroll to position [343, 0]
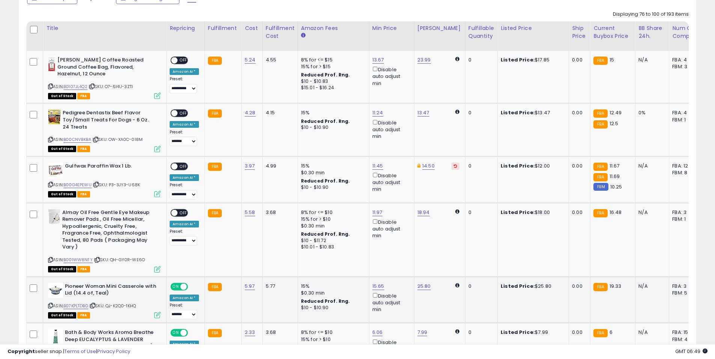
click at [185, 288] on span at bounding box center [183, 287] width 6 height 6
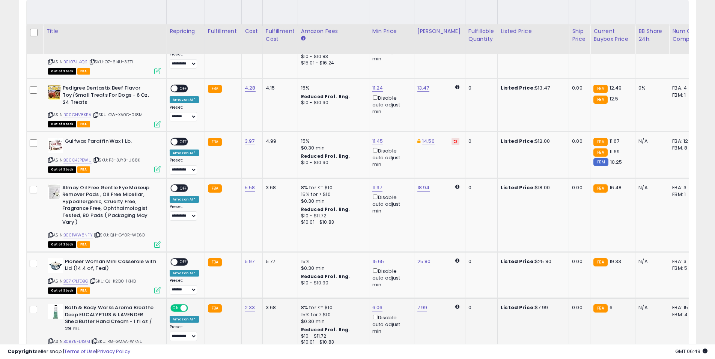
scroll to position [430, 0]
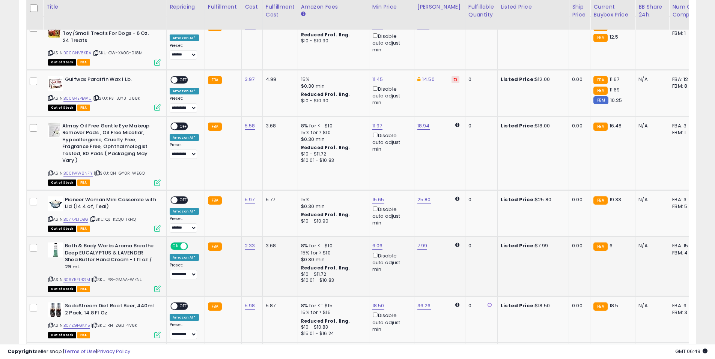
click at [183, 247] on span at bounding box center [183, 246] width 6 height 6
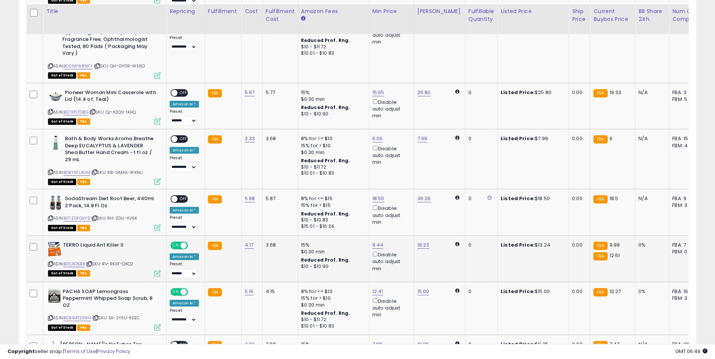
scroll to position [557, 0]
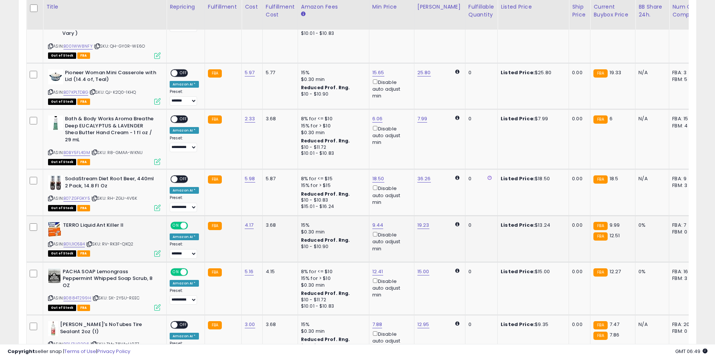
click at [183, 222] on div "ON OFF" at bounding box center [179, 226] width 18 height 8
click at [182, 222] on div "ON OFF" at bounding box center [179, 226] width 18 height 8
click at [180, 223] on span at bounding box center [183, 226] width 6 height 6
click at [184, 269] on span at bounding box center [183, 272] width 6 height 6
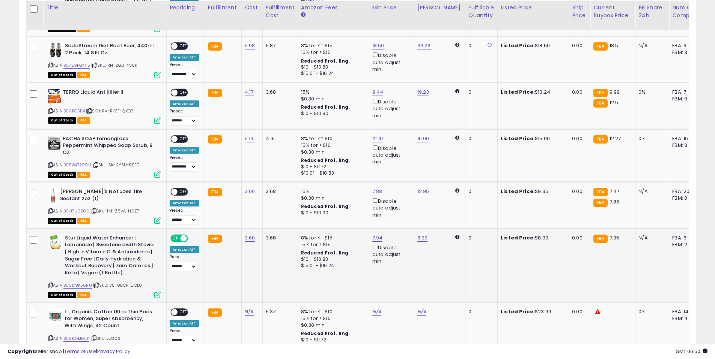
scroll to position [691, 0]
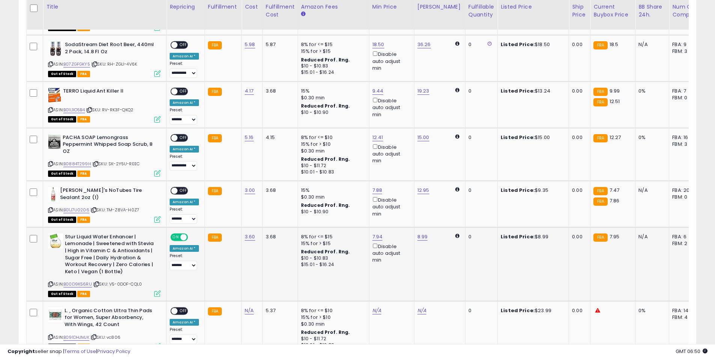
click at [183, 234] on span at bounding box center [183, 237] width 6 height 6
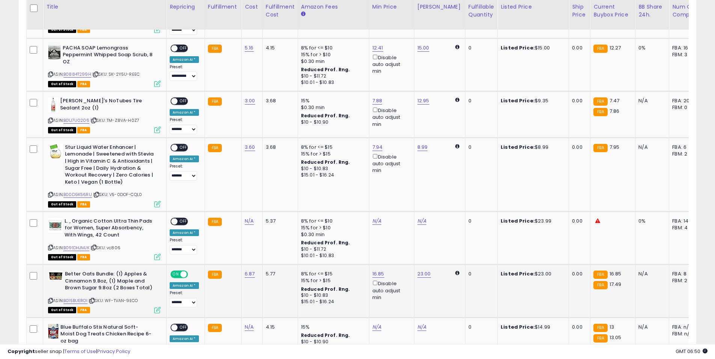
click at [178, 272] on span "ON" at bounding box center [175, 275] width 9 height 6
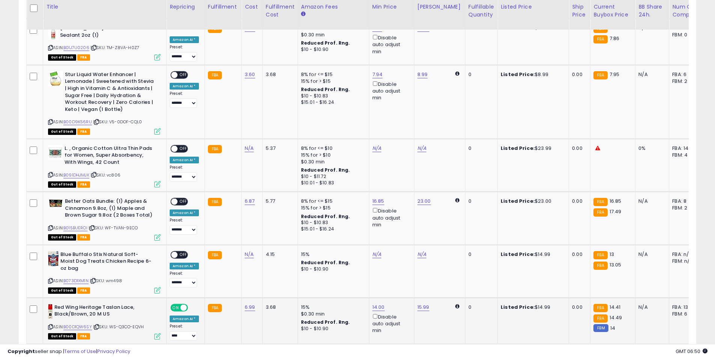
scroll to position [862, 0]
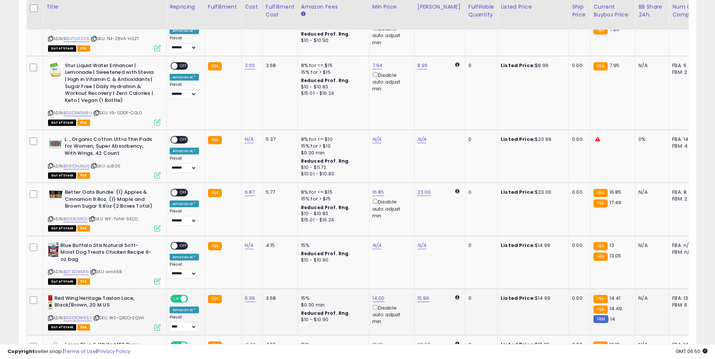
click at [183, 296] on div "**********" at bounding box center [184, 313] width 29 height 37
click at [183, 295] on div "ON OFF" at bounding box center [179, 299] width 18 height 8
click at [182, 296] on span at bounding box center [183, 299] width 6 height 6
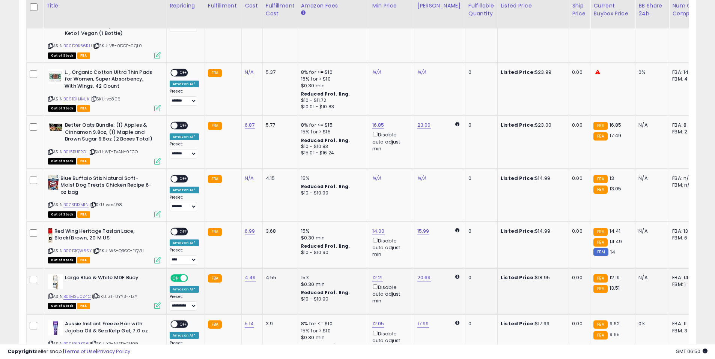
scroll to position [930, 0]
click at [184, 275] on span at bounding box center [183, 278] width 6 height 6
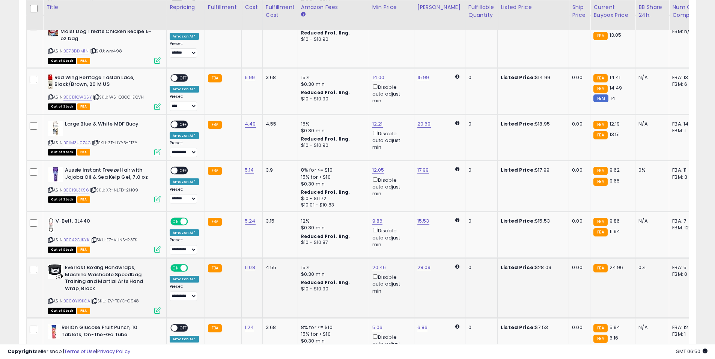
scroll to position [1084, 0]
click at [182, 218] on span at bounding box center [183, 221] width 6 height 6
click at [182, 265] on span at bounding box center [183, 268] width 6 height 6
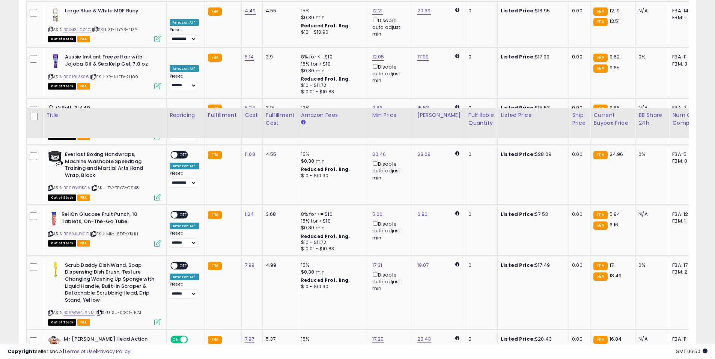
scroll to position [1305, 0]
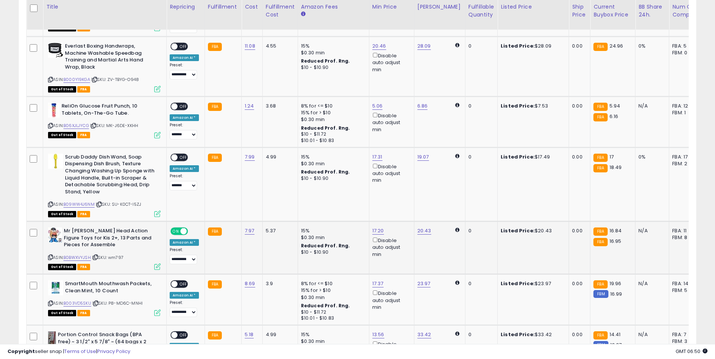
click at [183, 228] on span at bounding box center [183, 231] width 6 height 6
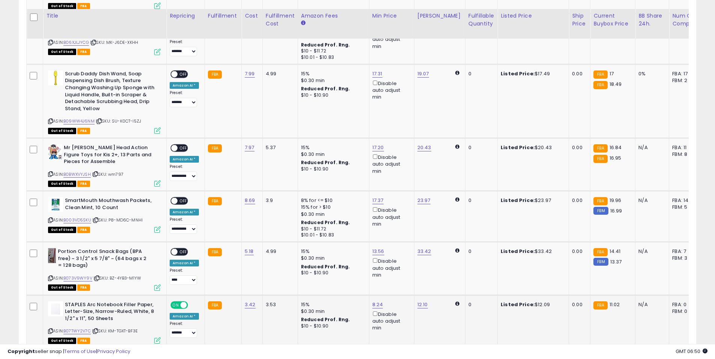
scroll to position [1400, 0]
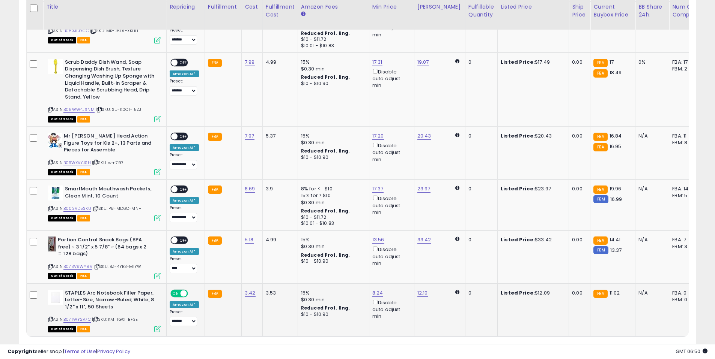
click at [184, 290] on span at bounding box center [183, 293] width 6 height 6
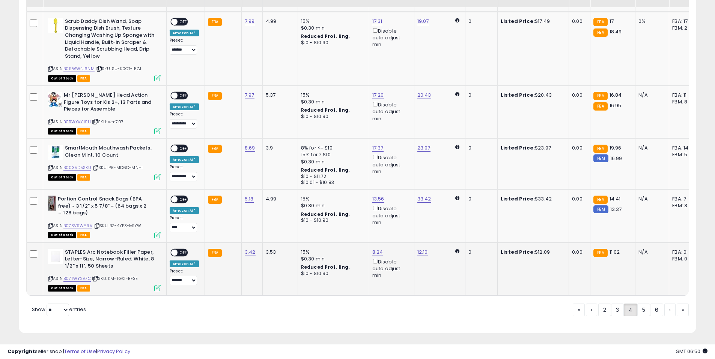
scroll to position [1442, 0]
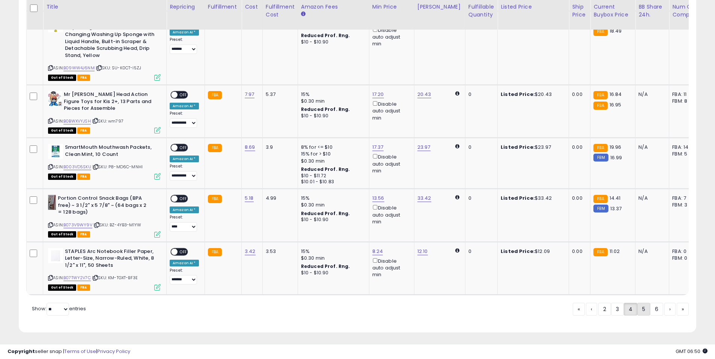
click at [638, 309] on link "5" at bounding box center [643, 309] width 13 height 13
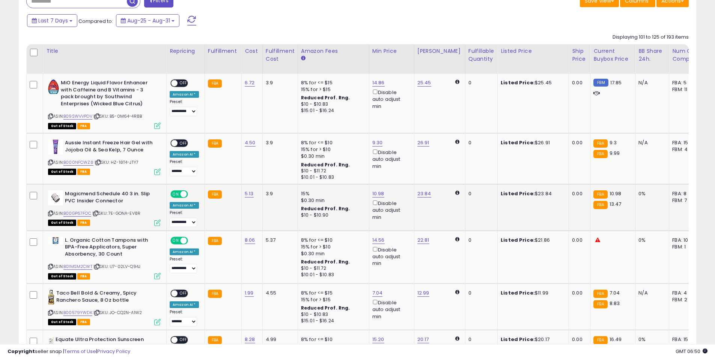
scroll to position [321, 0]
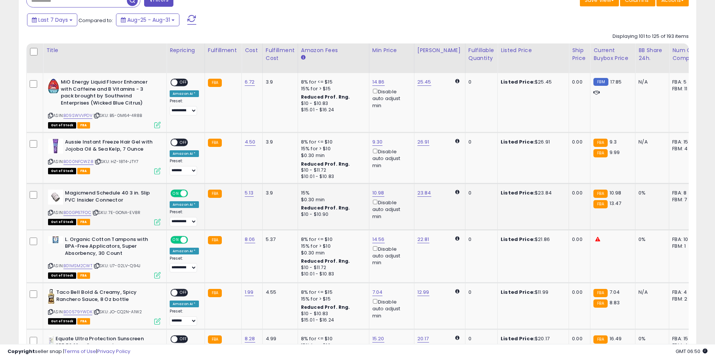
click at [179, 194] on span "ON" at bounding box center [175, 194] width 9 height 6
click at [178, 242] on span "ON" at bounding box center [175, 240] width 9 height 6
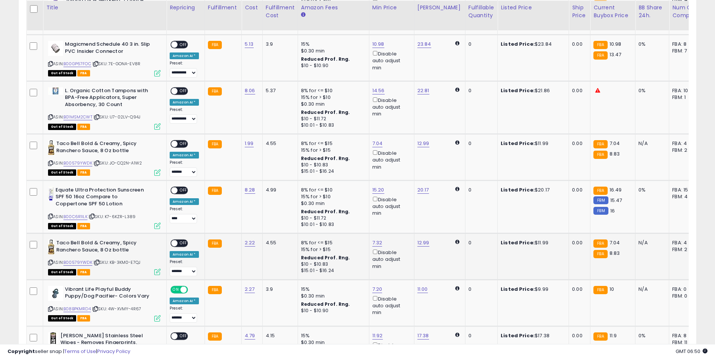
scroll to position [470, 0]
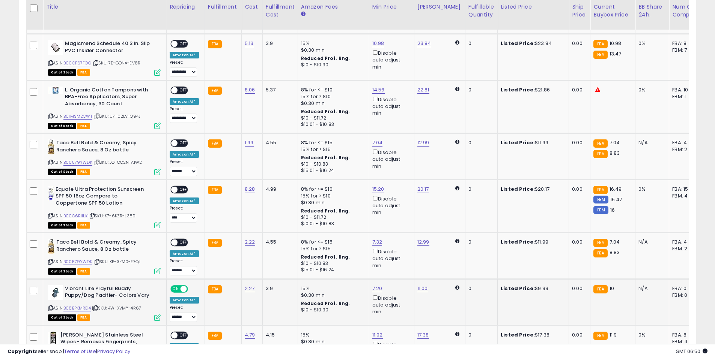
click at [179, 290] on span "ON" at bounding box center [175, 289] width 9 height 6
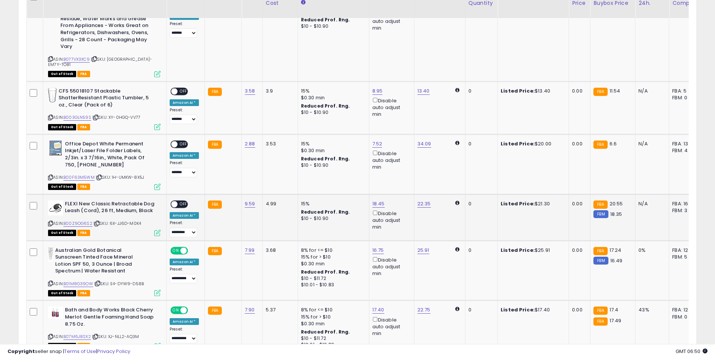
scroll to position [805, 0]
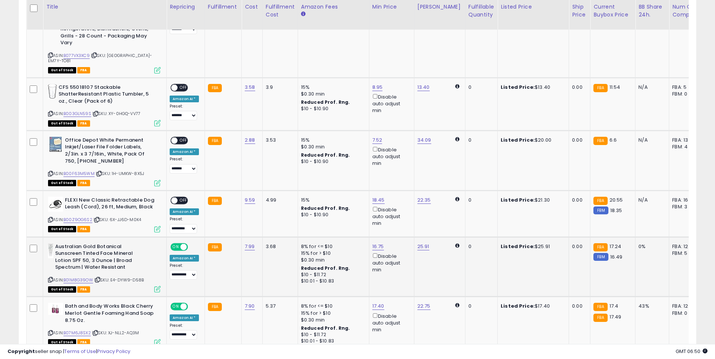
click at [179, 244] on div "ON OFF" at bounding box center [180, 247] width 18 height 6
click at [184, 248] on div "**********" at bounding box center [184, 261] width 29 height 37
click at [184, 244] on span at bounding box center [183, 247] width 6 height 6
click at [185, 304] on span at bounding box center [183, 307] width 6 height 6
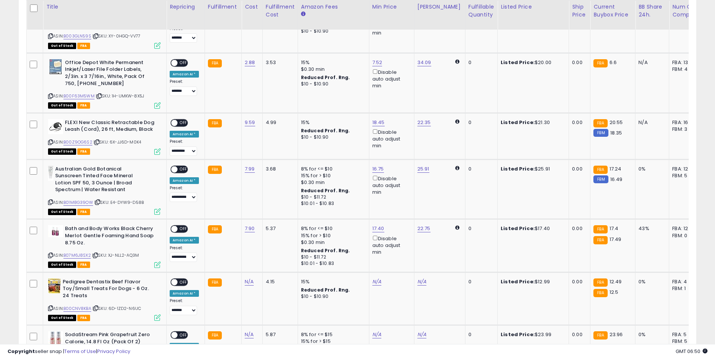
scroll to position [1133, 0]
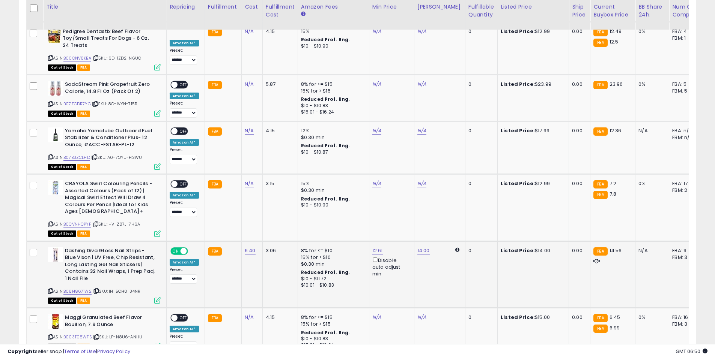
click at [179, 248] on span "ON" at bounding box center [175, 251] width 9 height 6
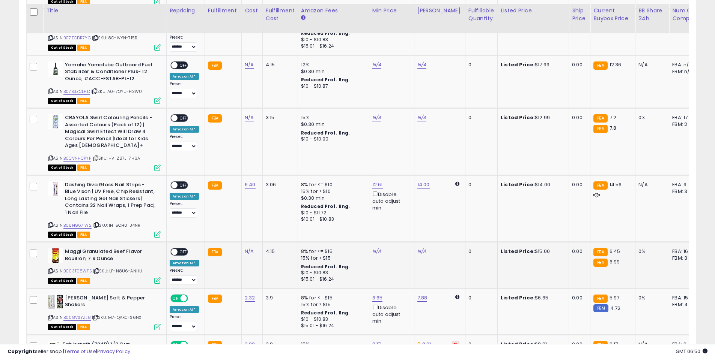
scroll to position [1212, 0]
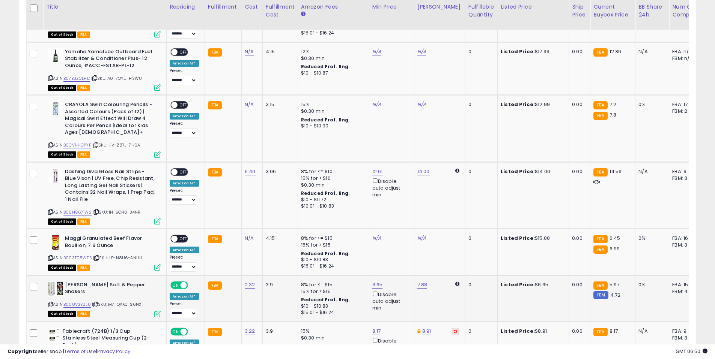
click at [177, 282] on span "ON" at bounding box center [175, 285] width 9 height 6
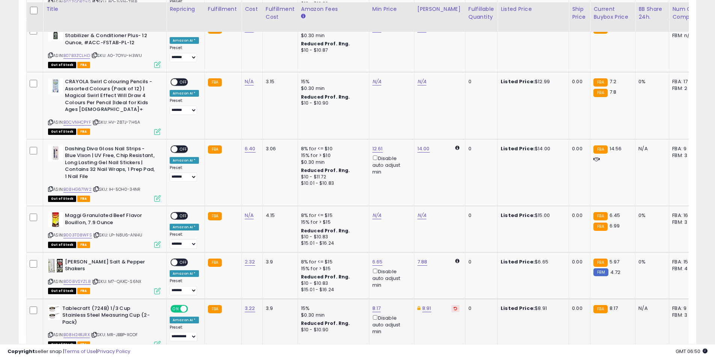
scroll to position [1242, 0]
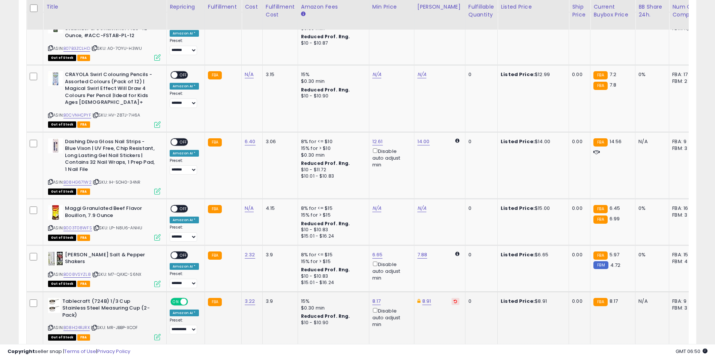
click at [183, 299] on span at bounding box center [183, 302] width 6 height 6
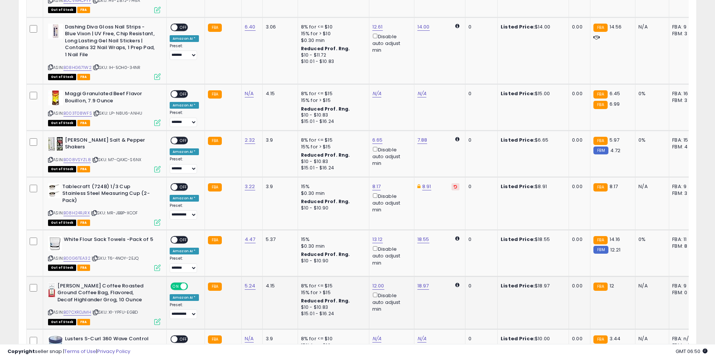
scroll to position [1385, 0]
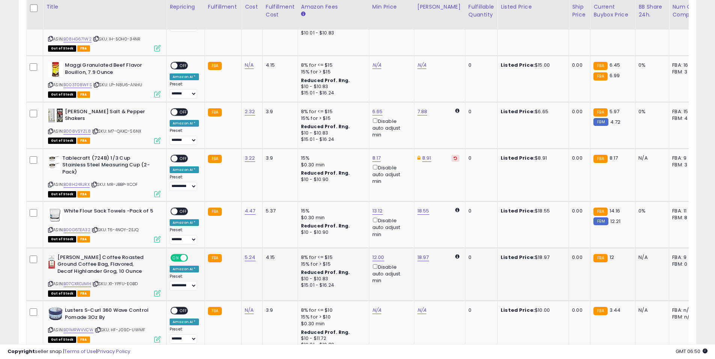
click at [176, 255] on span "ON" at bounding box center [175, 258] width 9 height 6
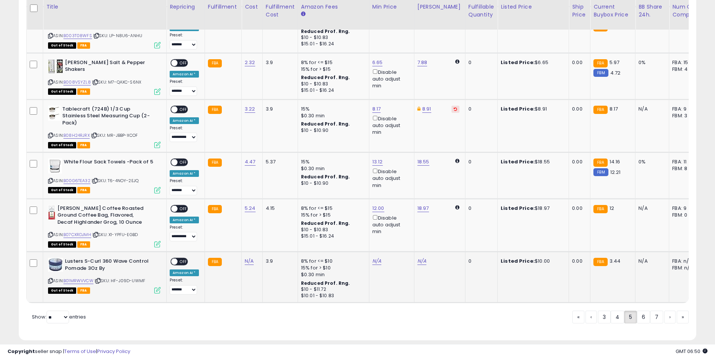
scroll to position [1438, 0]
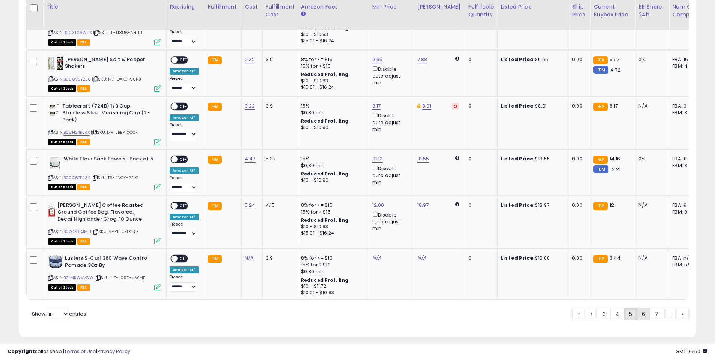
click at [641, 310] on link "6" at bounding box center [643, 314] width 13 height 13
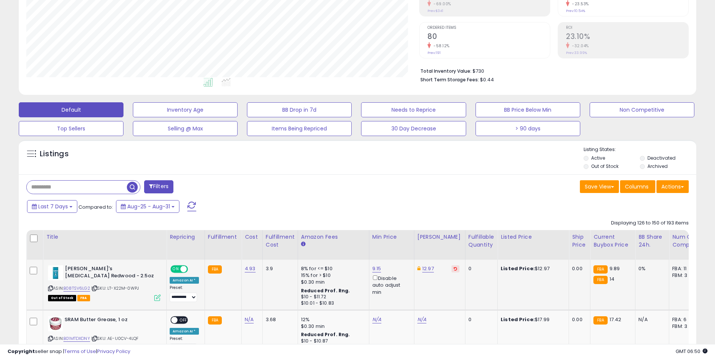
scroll to position [180, 0]
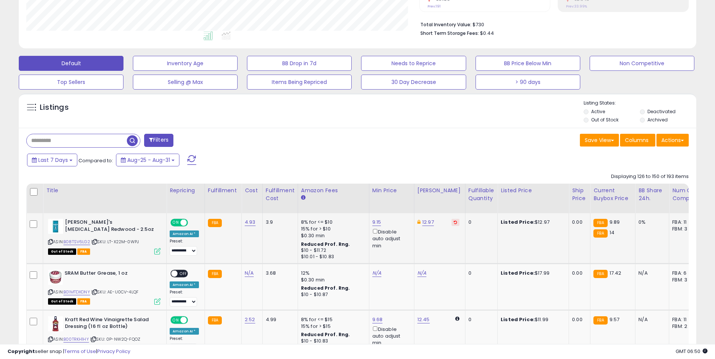
click at [177, 220] on span "ON" at bounding box center [175, 223] width 9 height 6
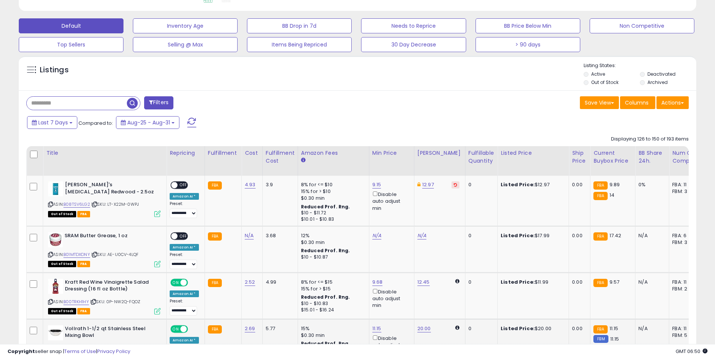
scroll to position [265, 0]
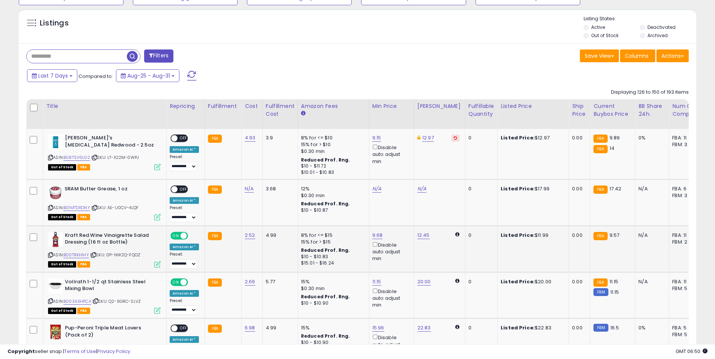
click at [179, 236] on span "ON" at bounding box center [175, 236] width 9 height 6
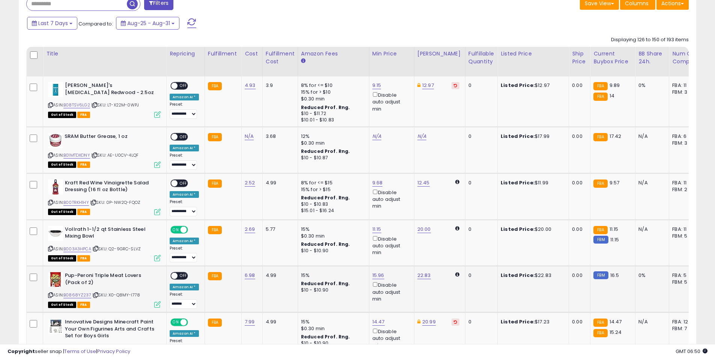
scroll to position [328, 0]
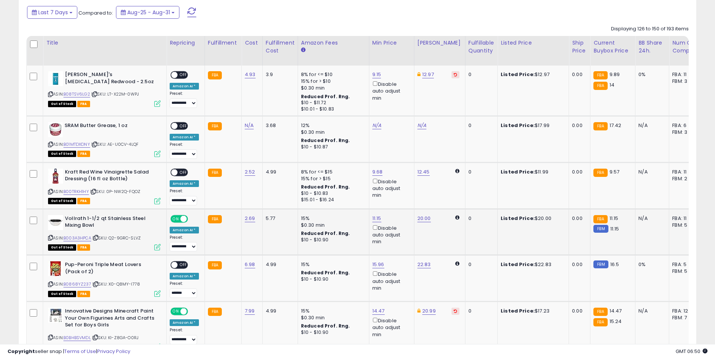
click at [177, 221] on span "ON" at bounding box center [175, 219] width 9 height 6
click at [178, 312] on span "ON" at bounding box center [175, 312] width 9 height 6
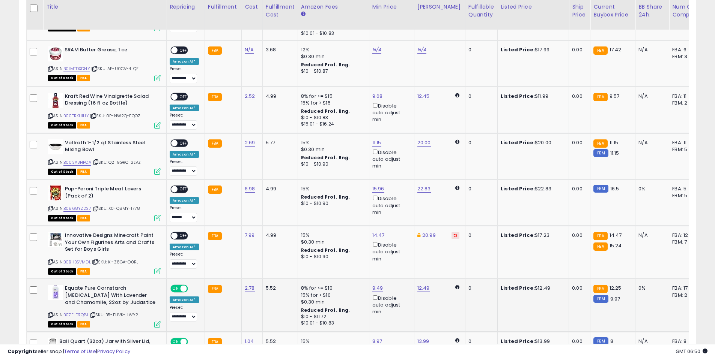
click at [183, 288] on span at bounding box center [183, 289] width 6 height 6
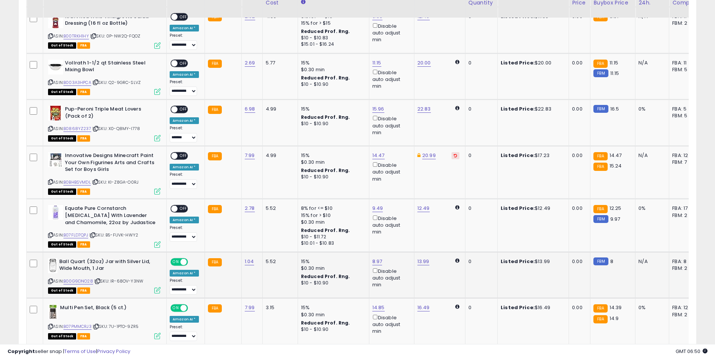
scroll to position [485, 0]
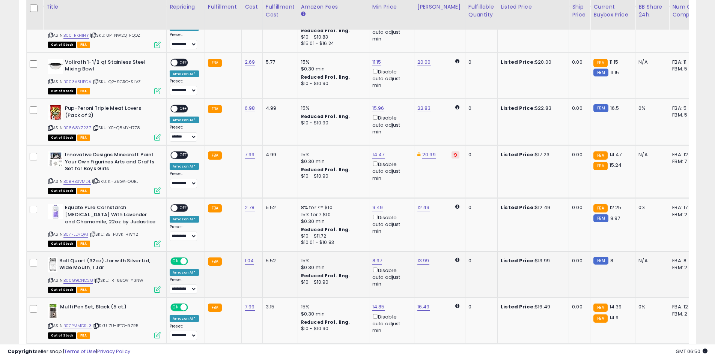
click at [180, 264] on div "ON OFF" at bounding box center [180, 261] width 18 height 6
click at [181, 308] on span at bounding box center [183, 308] width 6 height 6
click at [183, 260] on span at bounding box center [183, 261] width 6 height 6
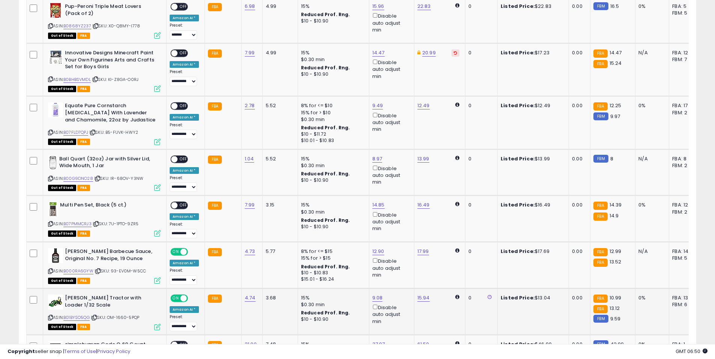
scroll to position [621, 0]
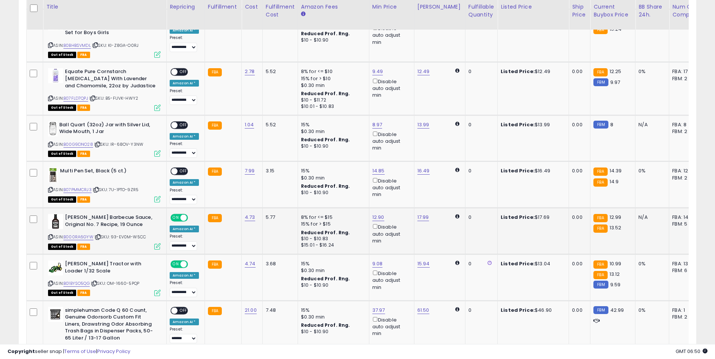
click at [179, 222] on div "ON OFF" at bounding box center [179, 218] width 18 height 8
click at [182, 218] on span at bounding box center [183, 218] width 6 height 6
click at [178, 264] on span "ON" at bounding box center [175, 264] width 9 height 6
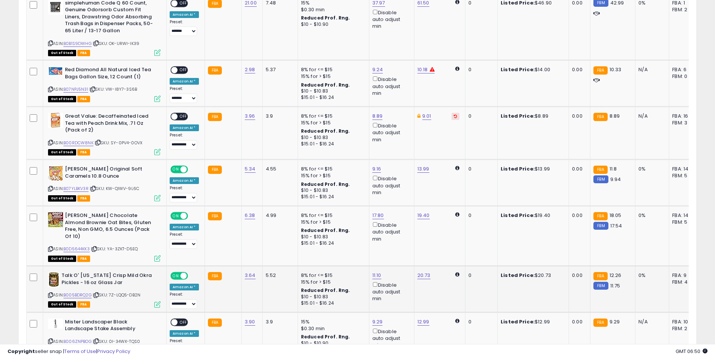
scroll to position [955, 0]
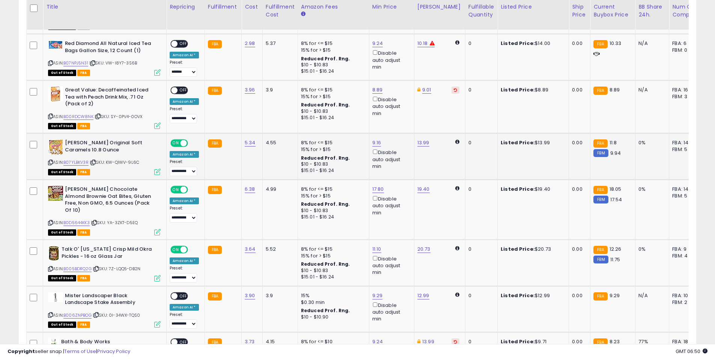
click at [179, 143] on span "ON" at bounding box center [175, 143] width 9 height 6
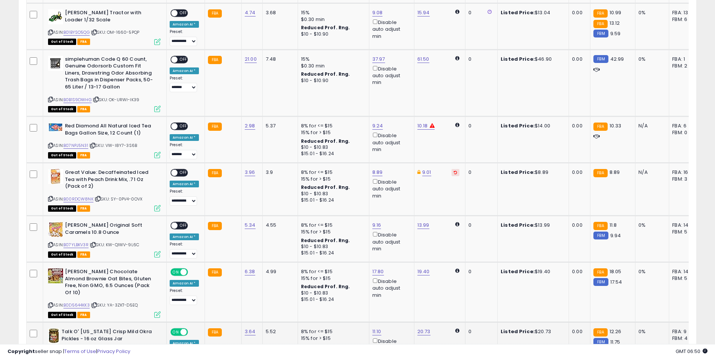
scroll to position [985, 0]
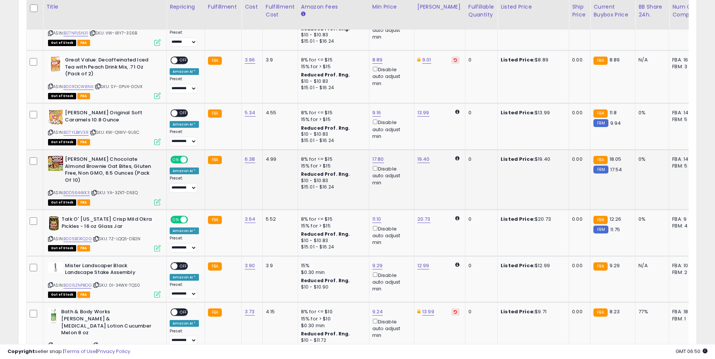
click at [183, 157] on span at bounding box center [183, 160] width 6 height 6
click at [181, 217] on span at bounding box center [183, 220] width 6 height 6
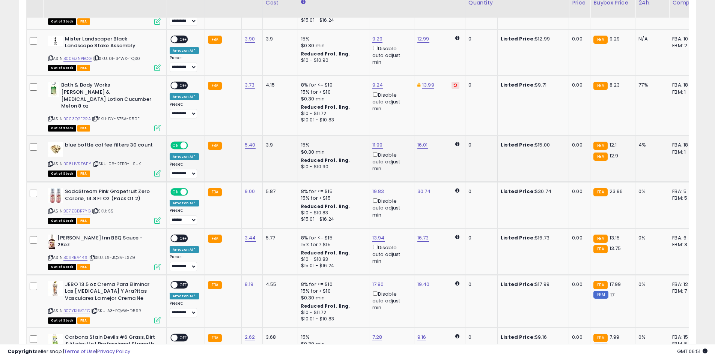
scroll to position [1214, 0]
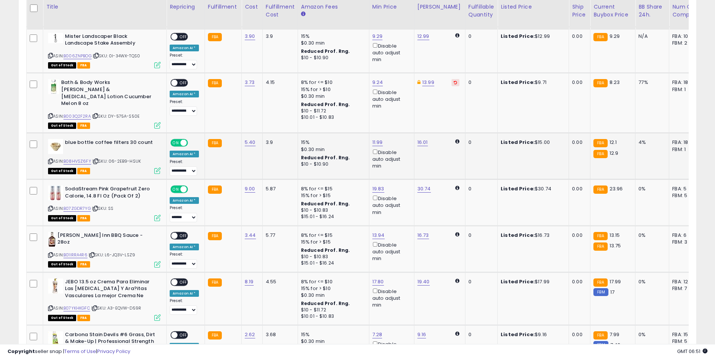
click at [184, 140] on span at bounding box center [183, 143] width 6 height 6
click at [183, 186] on span at bounding box center [183, 189] width 6 height 6
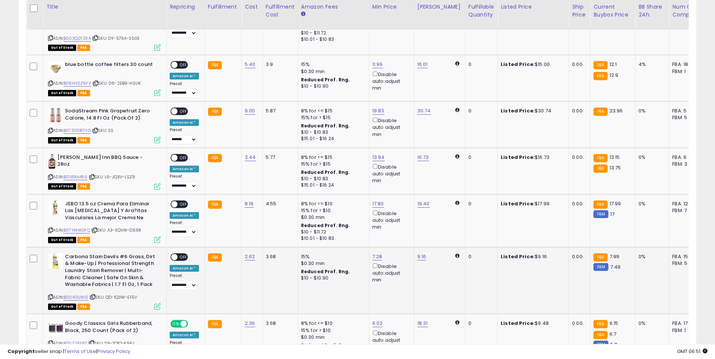
scroll to position [1293, 0]
click at [181, 321] on div "ON OFF" at bounding box center [180, 324] width 18 height 6
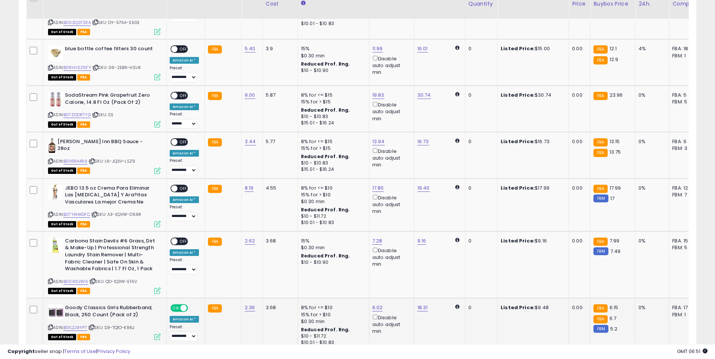
scroll to position [1354, 0]
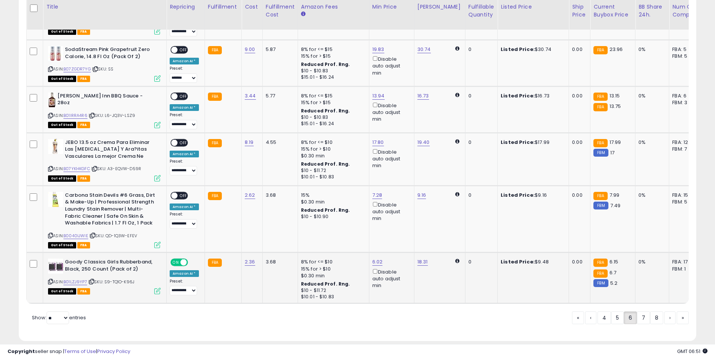
click at [182, 253] on td "**********" at bounding box center [186, 278] width 38 height 51
click at [183, 260] on span at bounding box center [183, 263] width 6 height 6
click at [634, 312] on link "6" at bounding box center [629, 318] width 13 height 13
click at [641, 312] on link "7" at bounding box center [643, 318] width 13 height 13
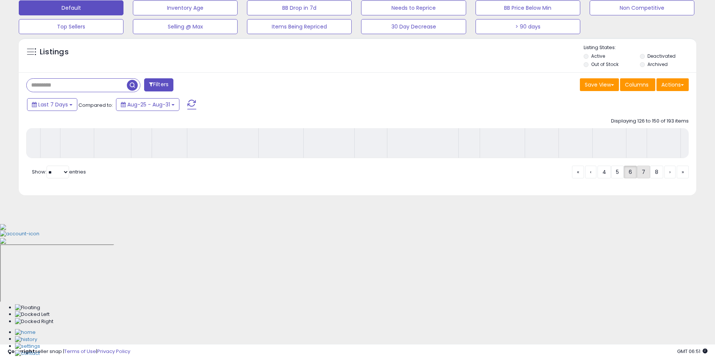
scroll to position [106, 0]
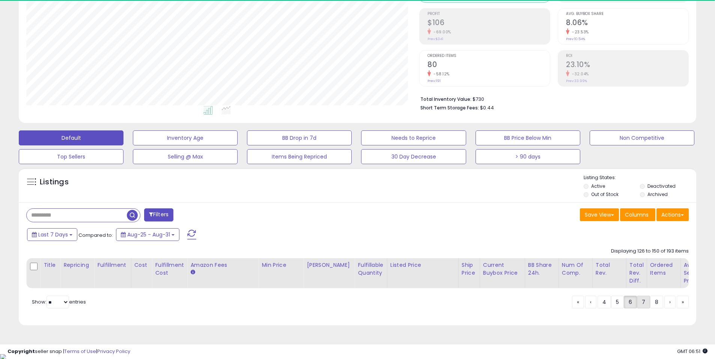
click at [643, 309] on link "7" at bounding box center [643, 302] width 13 height 13
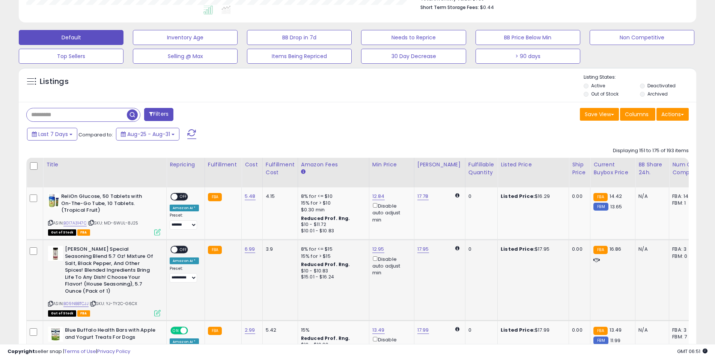
scroll to position [215, 0]
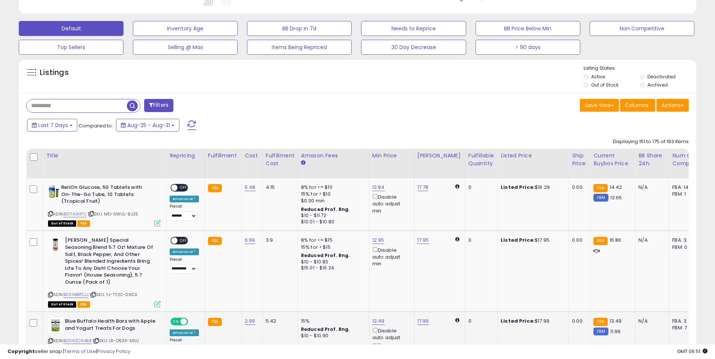
click at [184, 319] on span at bounding box center [183, 322] width 6 height 6
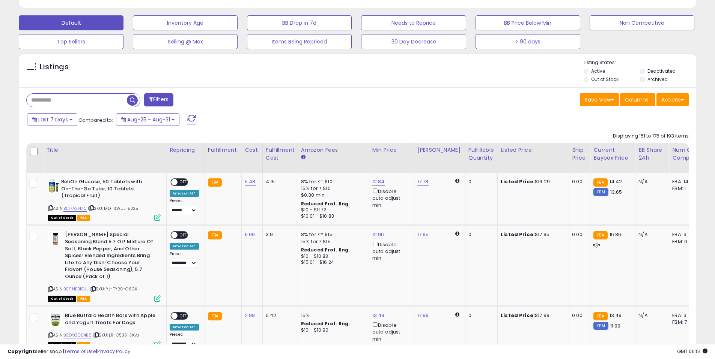
scroll to position [367, 0]
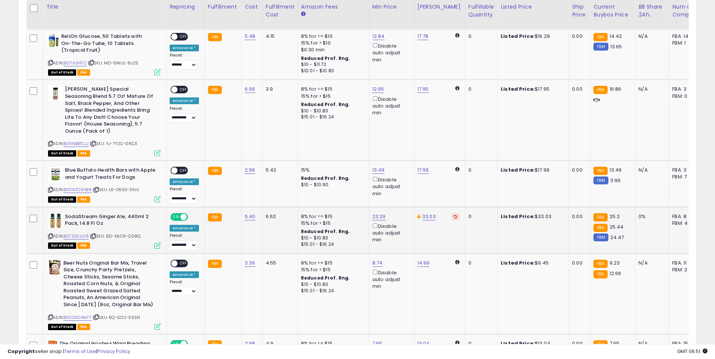
click at [182, 214] on span at bounding box center [183, 217] width 6 height 6
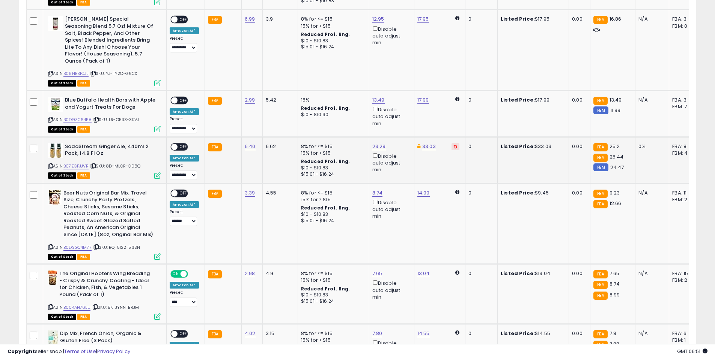
scroll to position [440, 0]
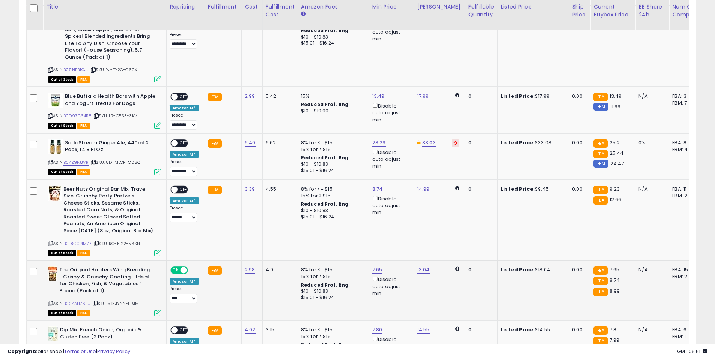
click at [180, 267] on div "ON OFF" at bounding box center [180, 270] width 18 height 6
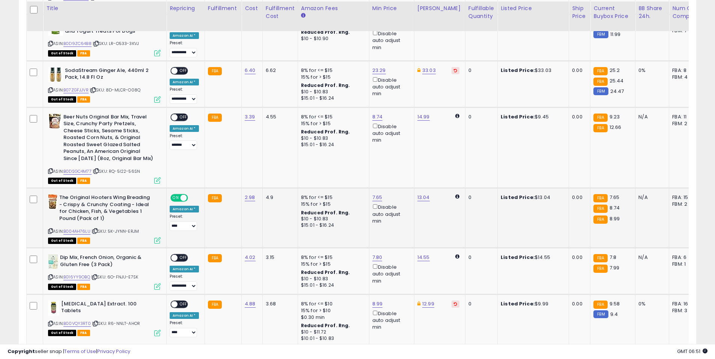
scroll to position [514, 0]
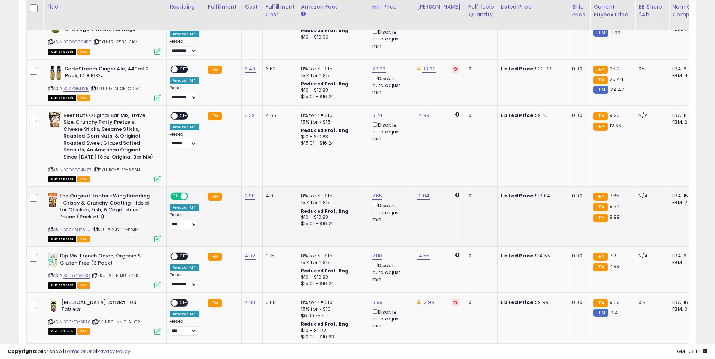
click at [183, 194] on span at bounding box center [183, 197] width 6 height 6
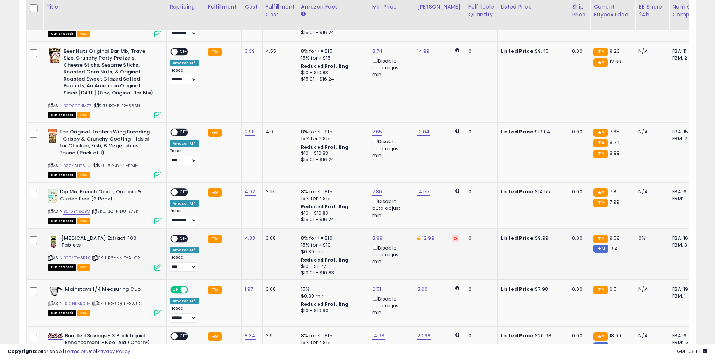
scroll to position [594, 0]
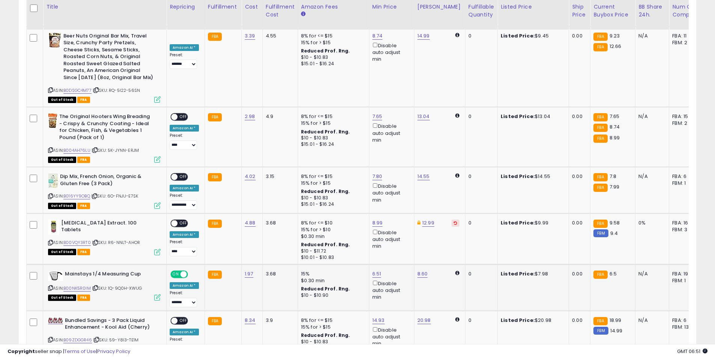
click at [181, 271] on span at bounding box center [183, 274] width 6 height 6
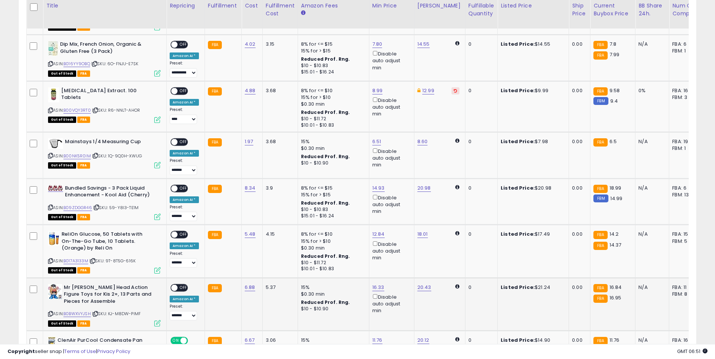
scroll to position [727, 0]
click at [181, 338] on span at bounding box center [183, 341] width 6 height 6
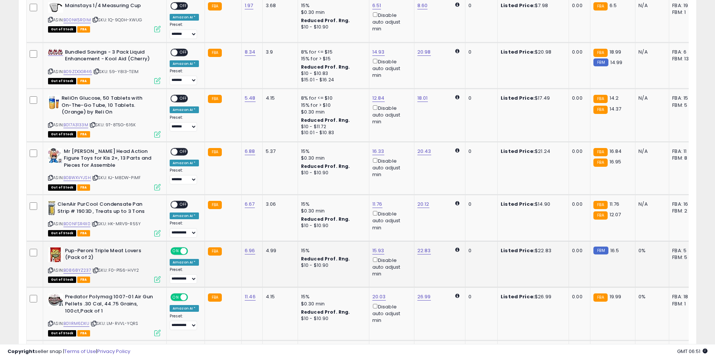
scroll to position [863, 0]
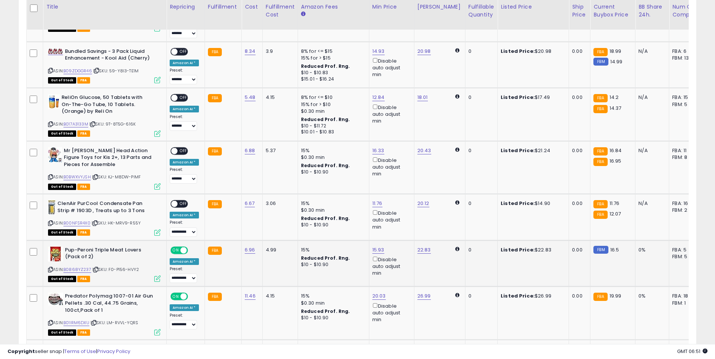
click at [179, 247] on span "ON" at bounding box center [175, 250] width 9 height 6
click at [184, 294] on span at bounding box center [183, 297] width 6 height 6
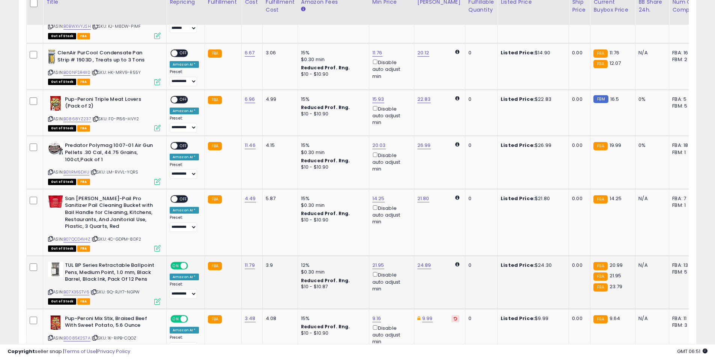
scroll to position [1016, 0]
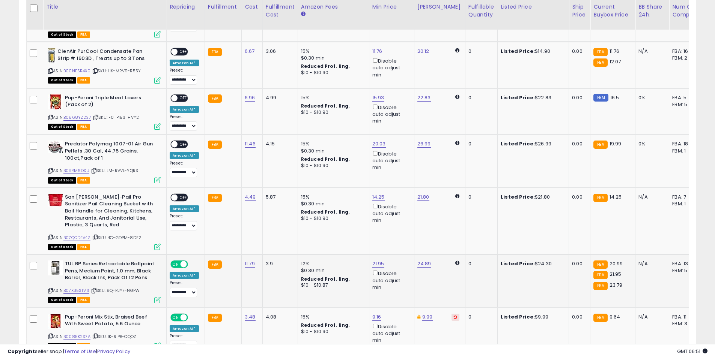
click at [183, 261] on span at bounding box center [183, 264] width 6 height 6
click at [180, 314] on span at bounding box center [183, 317] width 6 height 6
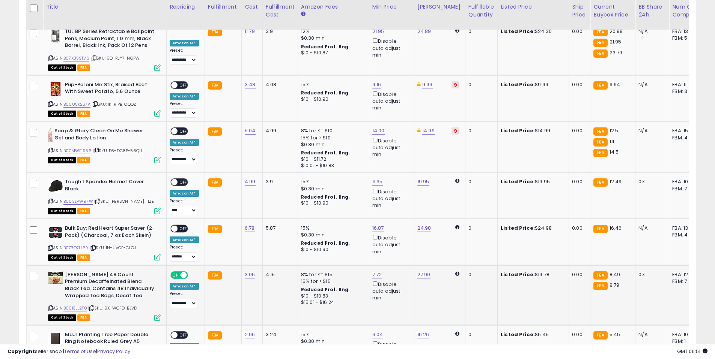
scroll to position [1261, 0]
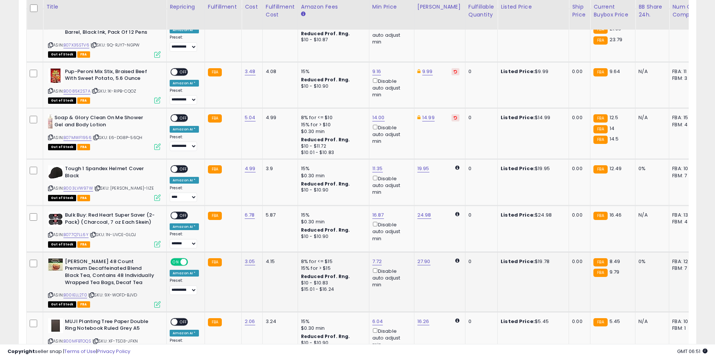
click at [176, 259] on span "ON" at bounding box center [175, 262] width 9 height 6
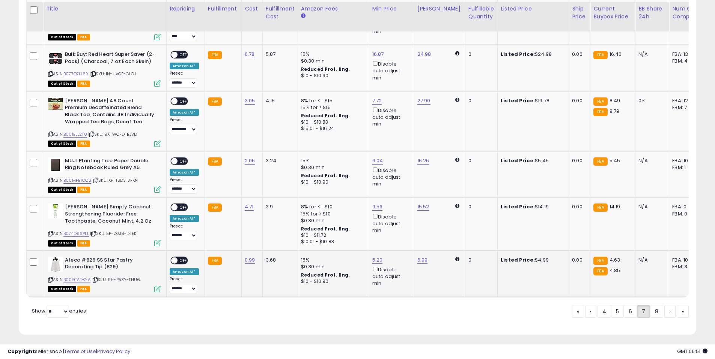
scroll to position [1424, 0]
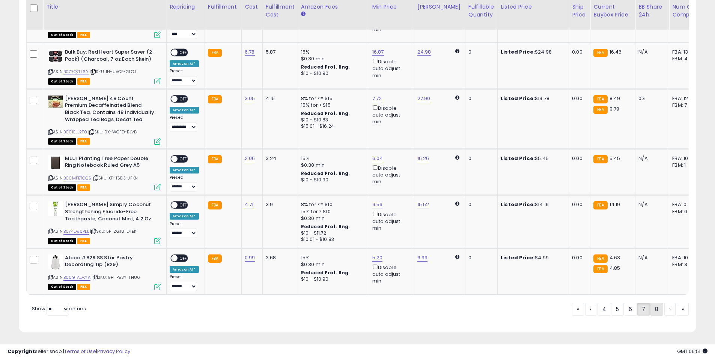
click at [652, 308] on link "8" at bounding box center [656, 309] width 13 height 13
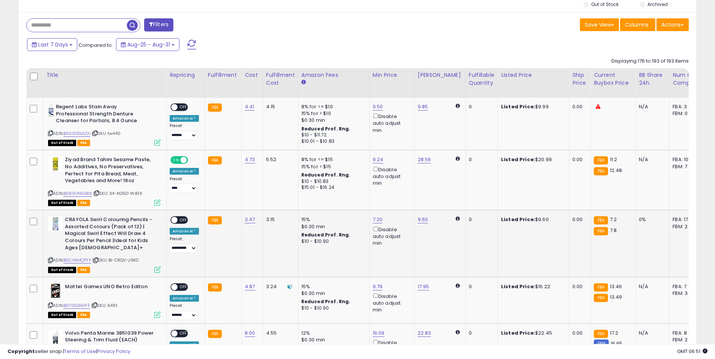
scroll to position [291, 0]
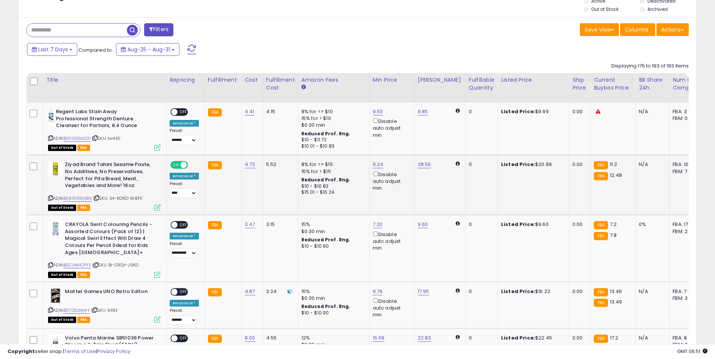
click at [182, 165] on span at bounding box center [183, 165] width 6 height 6
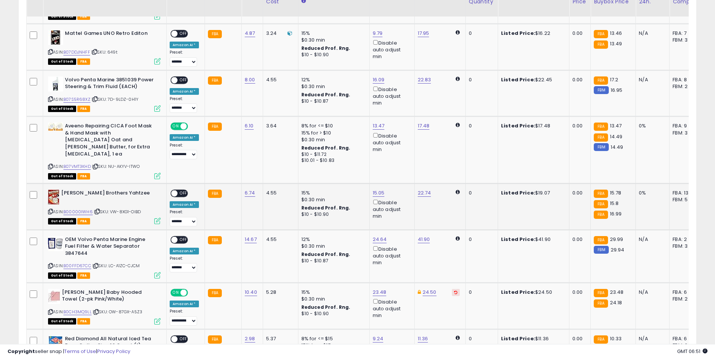
scroll to position [552, 0]
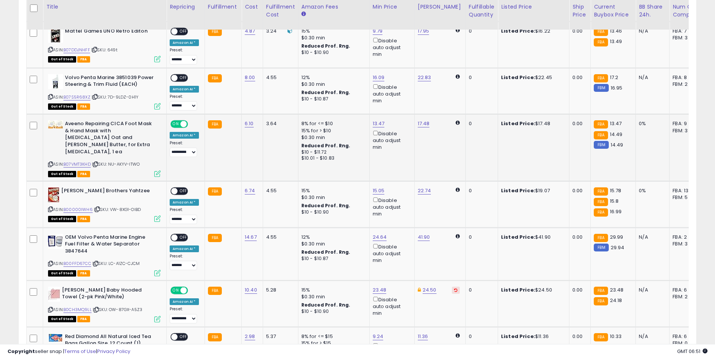
click at [177, 125] on span "ON" at bounding box center [175, 124] width 9 height 6
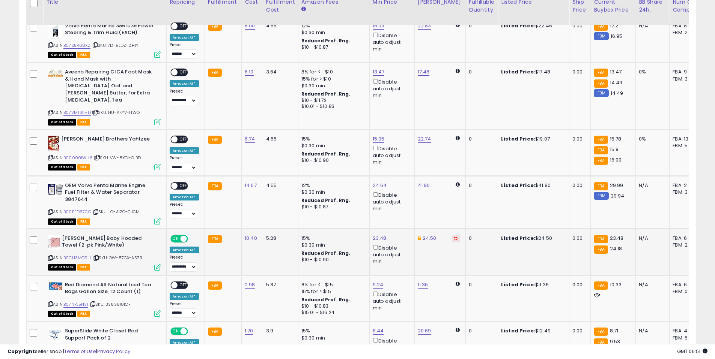
scroll to position [604, 0]
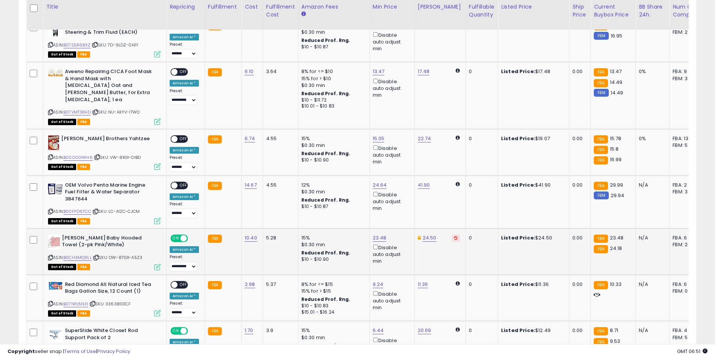
click at [178, 235] on span "ON" at bounding box center [175, 238] width 9 height 6
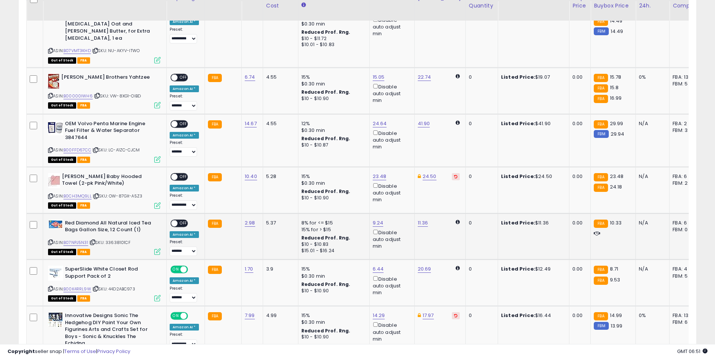
scroll to position [666, 0]
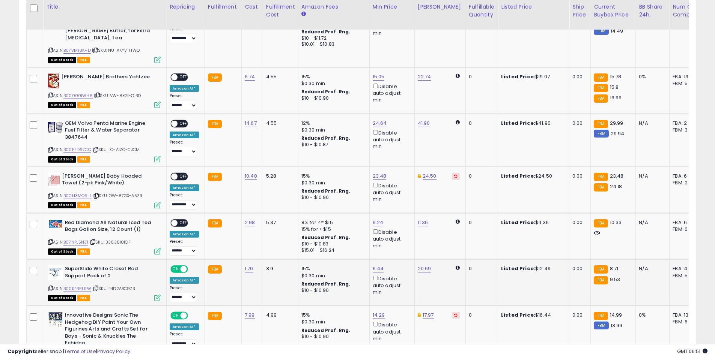
click at [184, 266] on span at bounding box center [183, 269] width 6 height 6
click at [182, 313] on span at bounding box center [183, 316] width 6 height 6
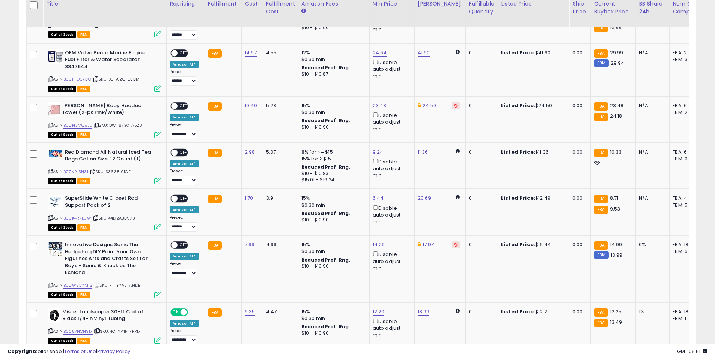
scroll to position [887, 0]
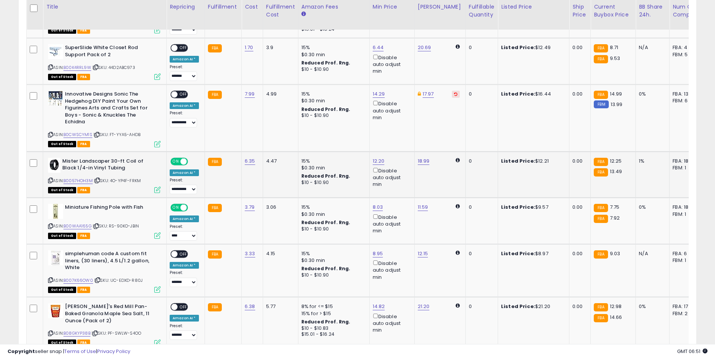
click at [182, 158] on span at bounding box center [183, 161] width 6 height 6
click at [183, 205] on span at bounding box center [183, 208] width 6 height 6
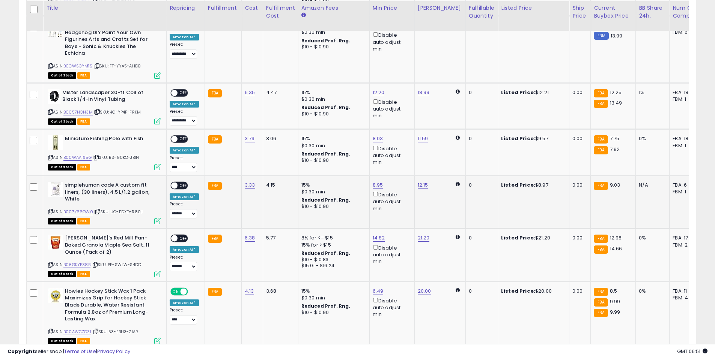
scroll to position [957, 0]
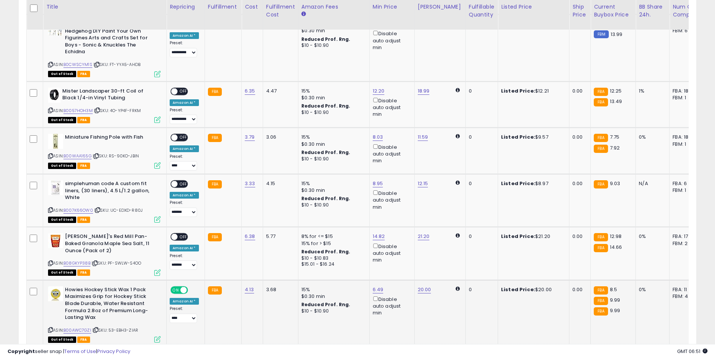
click at [176, 287] on span "ON" at bounding box center [175, 290] width 9 height 6
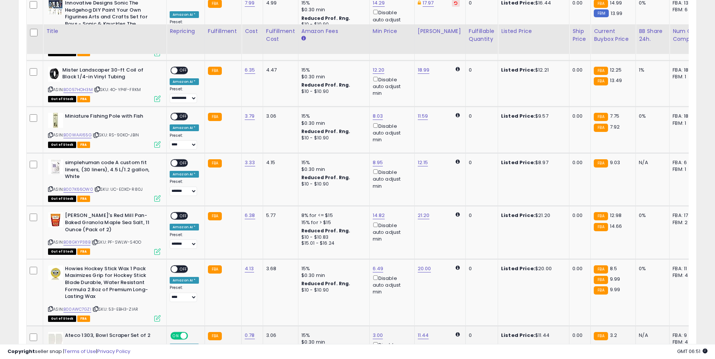
scroll to position [1043, 0]
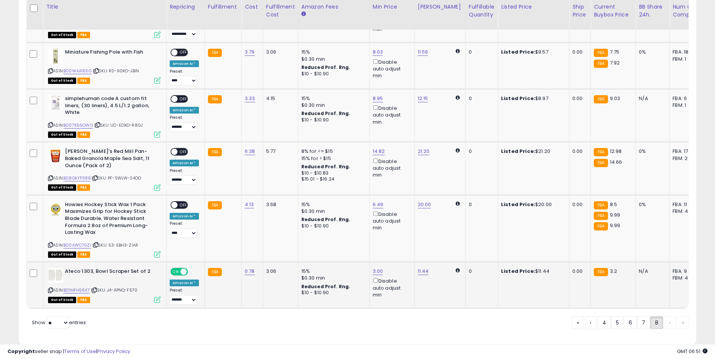
click at [180, 269] on span at bounding box center [183, 272] width 6 height 6
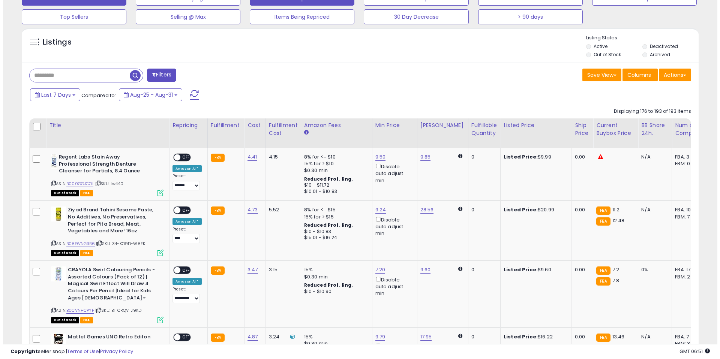
scroll to position [0, 0]
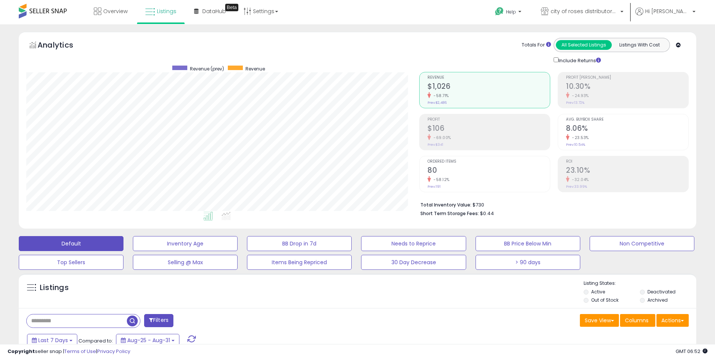
click at [646, 293] on li "Deactivated" at bounding box center [667, 293] width 55 height 8
click at [645, 292] on li "Deactivated" at bounding box center [667, 293] width 55 height 8
click at [589, 301] on li "Out of Stock" at bounding box center [610, 301] width 55 height 8
click at [589, 293] on li "Active" at bounding box center [610, 293] width 55 height 8
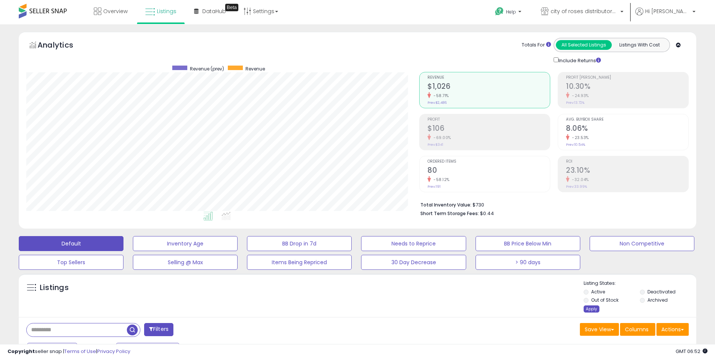
click at [593, 309] on div "Apply" at bounding box center [591, 309] width 16 height 7
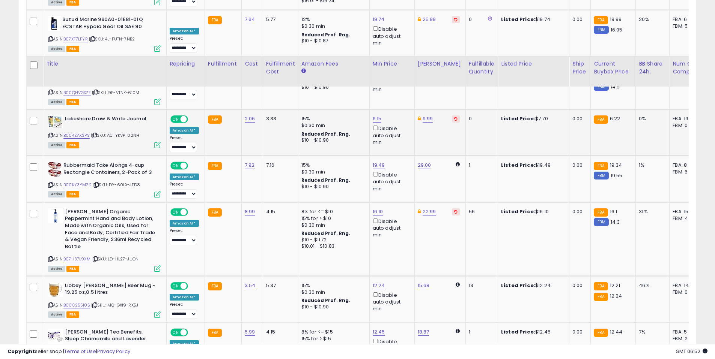
scroll to position [1338, 0]
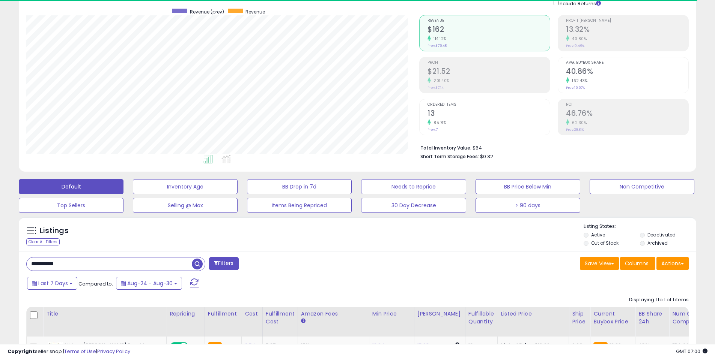
scroll to position [144, 0]
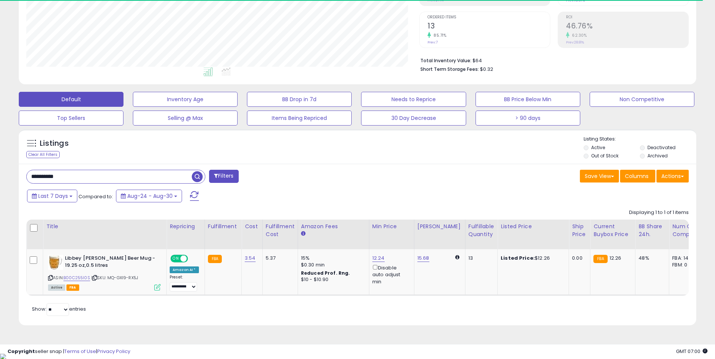
click at [179, 178] on input "**********" at bounding box center [109, 176] width 165 height 13
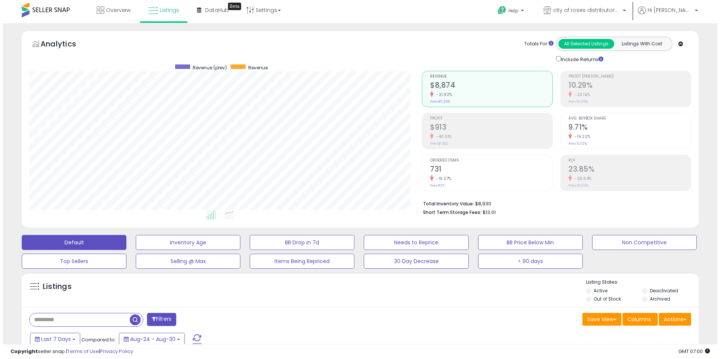
scroll to position [0, 0]
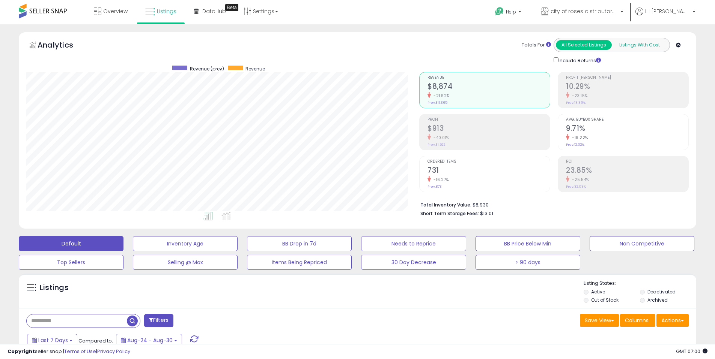
click at [640, 44] on button "Listings With Cost" at bounding box center [639, 45] width 56 height 10
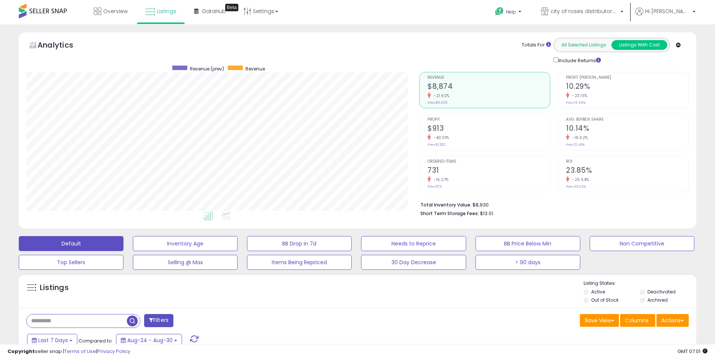
click at [583, 44] on button "All Selected Listings" at bounding box center [584, 45] width 56 height 10
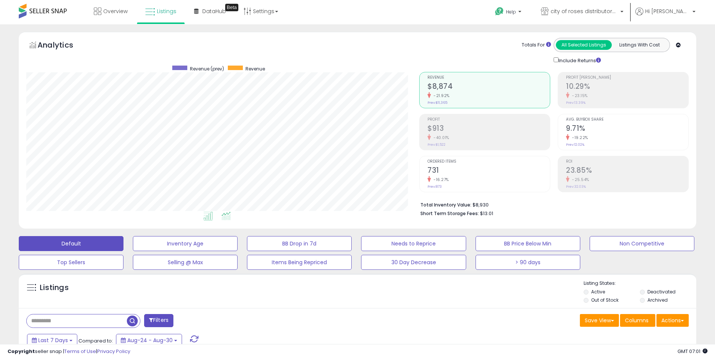
click at [227, 219] on icon at bounding box center [225, 216] width 9 height 9
click at [211, 218] on icon at bounding box center [207, 216] width 9 height 9
click at [200, 11] on link "DataHub Beta" at bounding box center [209, 11] width 43 height 23
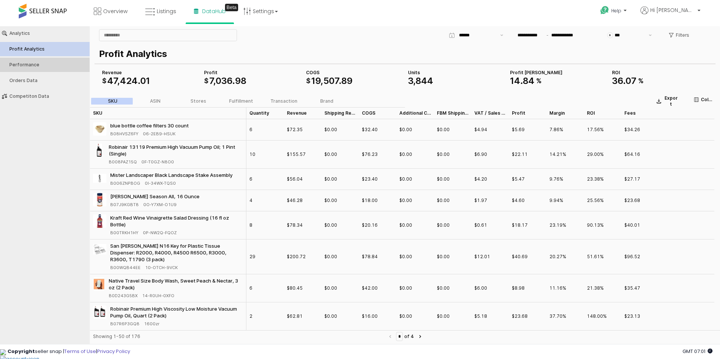
click at [65, 69] on button "Performance" at bounding box center [44, 65] width 95 height 14
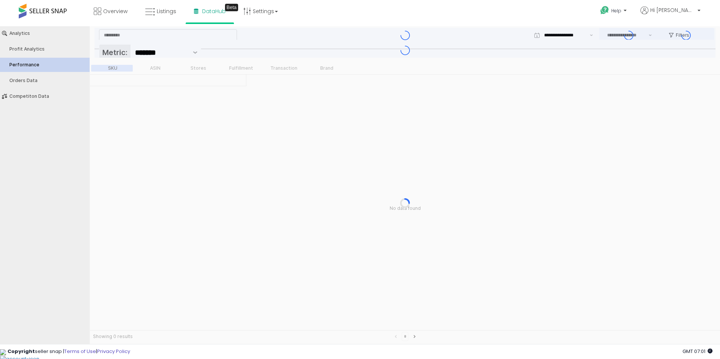
type input "***"
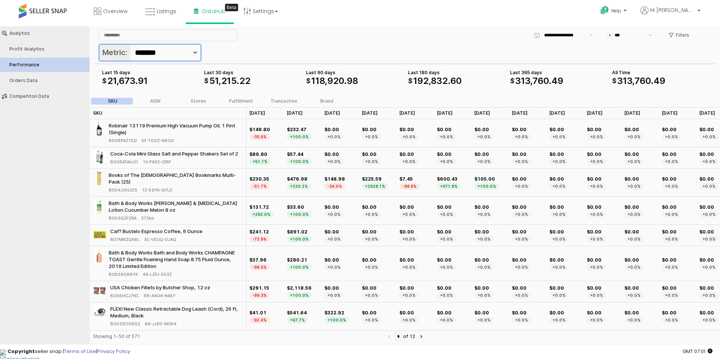
click at [194, 50] on button "Show suggestions" at bounding box center [195, 53] width 11 height 16
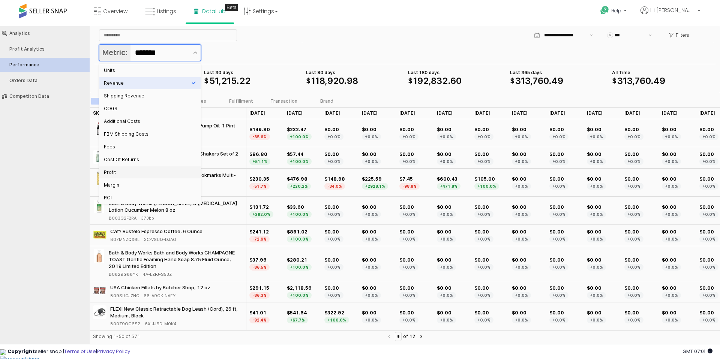
click at [118, 175] on div "Profit" at bounding box center [148, 173] width 88 height 6
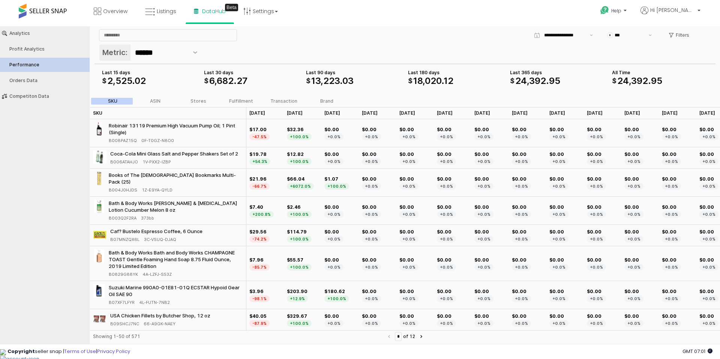
click at [472, 78] on div "$ 18 , 020 . 12" at bounding box center [456, 81] width 96 height 9
click at [149, 103] on label "ASIN" at bounding box center [155, 101] width 43 height 7
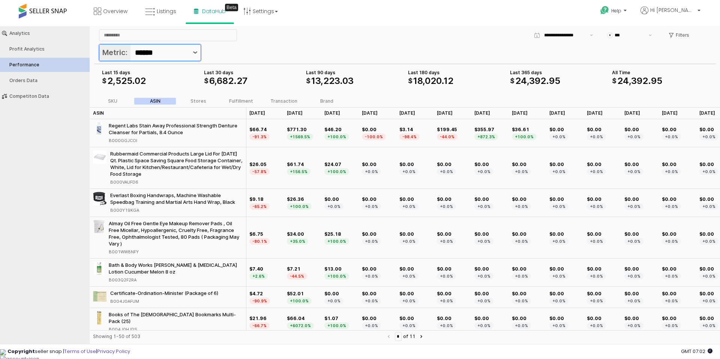
click at [192, 56] on button "Show suggestions" at bounding box center [195, 53] width 11 height 16
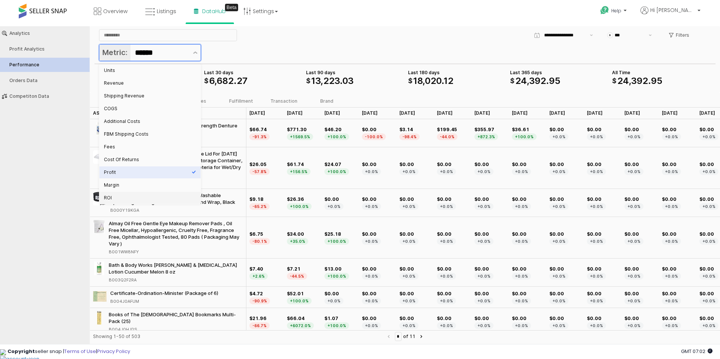
click at [110, 193] on div "ROI" at bounding box center [149, 198] width 101 height 12
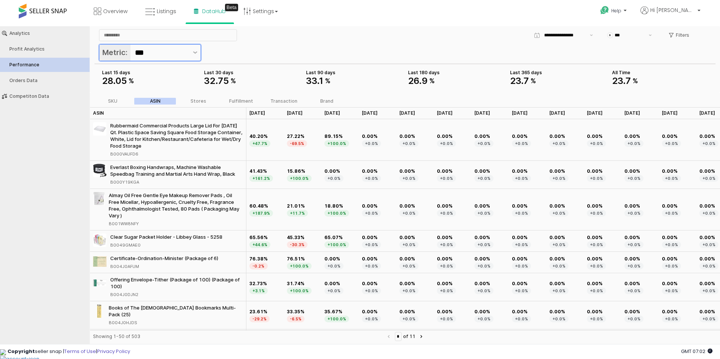
click at [181, 49] on input "***" at bounding box center [161, 53] width 53 height 12
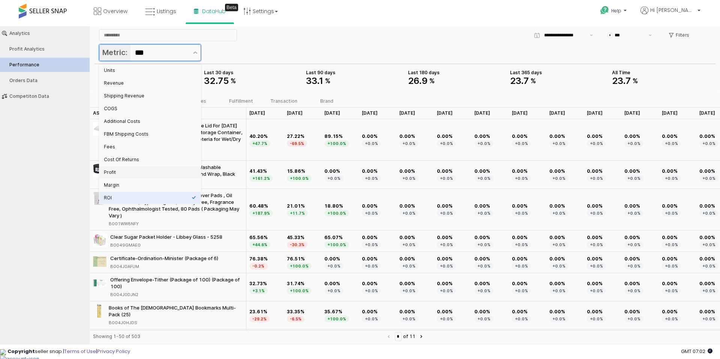
click at [123, 174] on div "Profit" at bounding box center [148, 173] width 88 height 6
type input "******"
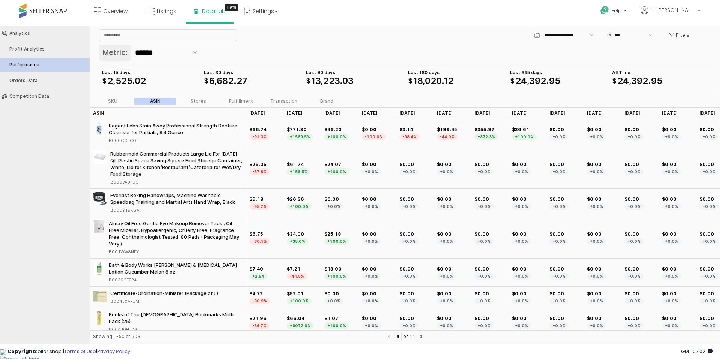
click at [272, 78] on div "$ 6 , 682 . 27" at bounding box center [252, 81] width 96 height 9
click at [119, 73] on div "Last 15 days" at bounding box center [150, 73] width 96 height 6
click at [684, 36] on p "Filters" at bounding box center [683, 35] width 14 height 6
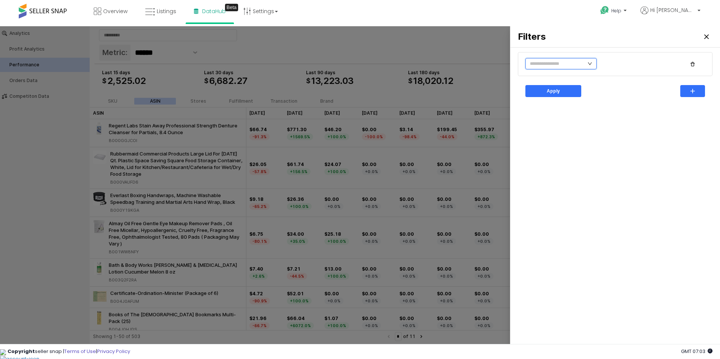
click at [568, 61] on input "text" at bounding box center [561, 63] width 71 height 11
click at [471, 59] on div at bounding box center [360, 186] width 720 height 321
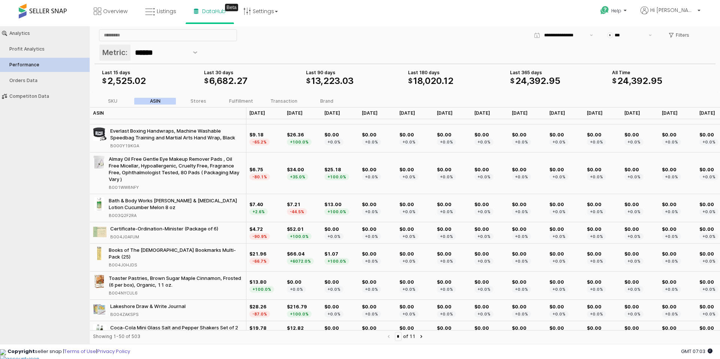
scroll to position [0, 0]
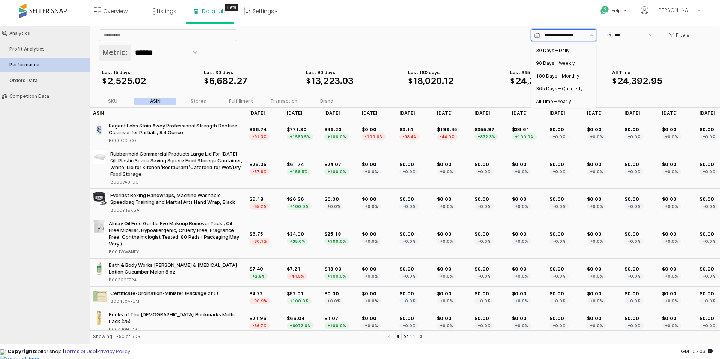
click at [547, 33] on input "App Frame" at bounding box center [564, 36] width 41 height 8
click at [554, 50] on div "30 Days – Daily" at bounding box center [561, 51] width 51 height 6
type input "**********"
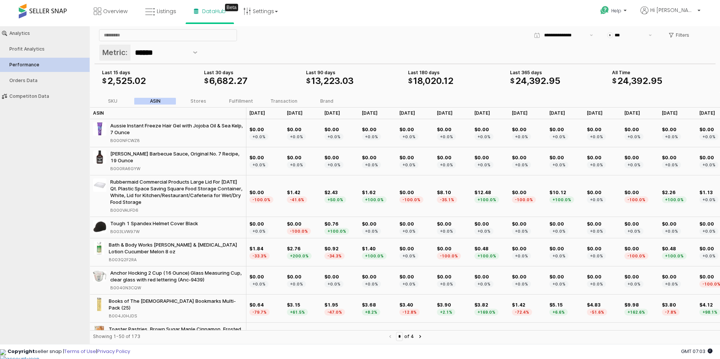
click at [466, 81] on div "$ 18 , 020 . 12" at bounding box center [456, 81] width 96 height 9
click at [32, 82] on div "Orders Data" at bounding box center [48, 80] width 78 height 5
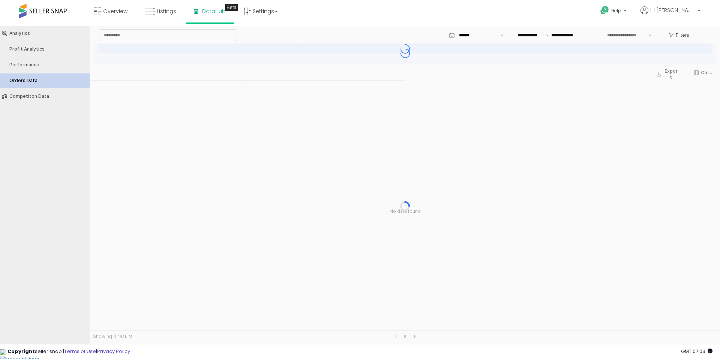
type input "***"
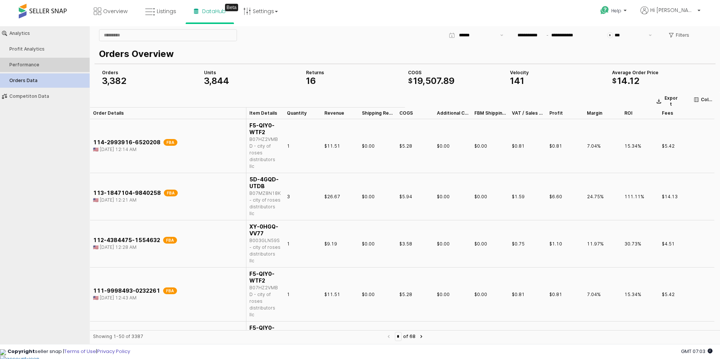
click at [33, 65] on div "Performance" at bounding box center [48, 64] width 78 height 5
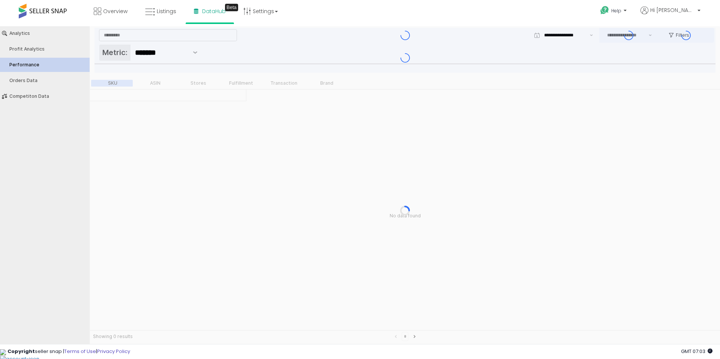
type input "***"
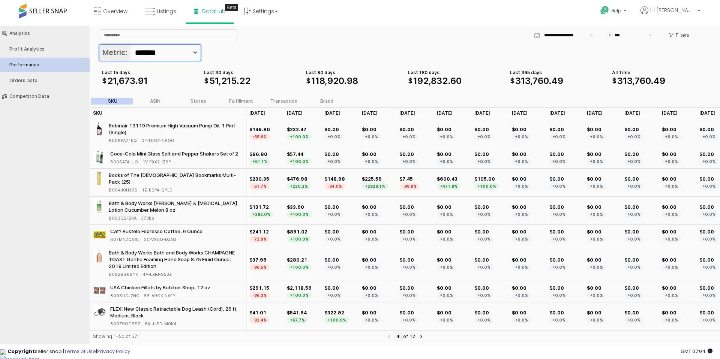
click at [192, 51] on button "Show suggestions" at bounding box center [195, 53] width 11 height 16
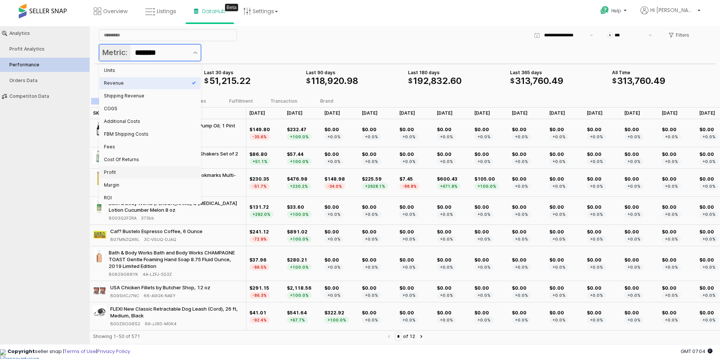
click at [114, 166] on div "Profit" at bounding box center [149, 172] width 101 height 13
click at [113, 170] on div "Profit" at bounding box center [148, 173] width 88 height 6
type input "******"
